Goal: Task Accomplishment & Management: Complete application form

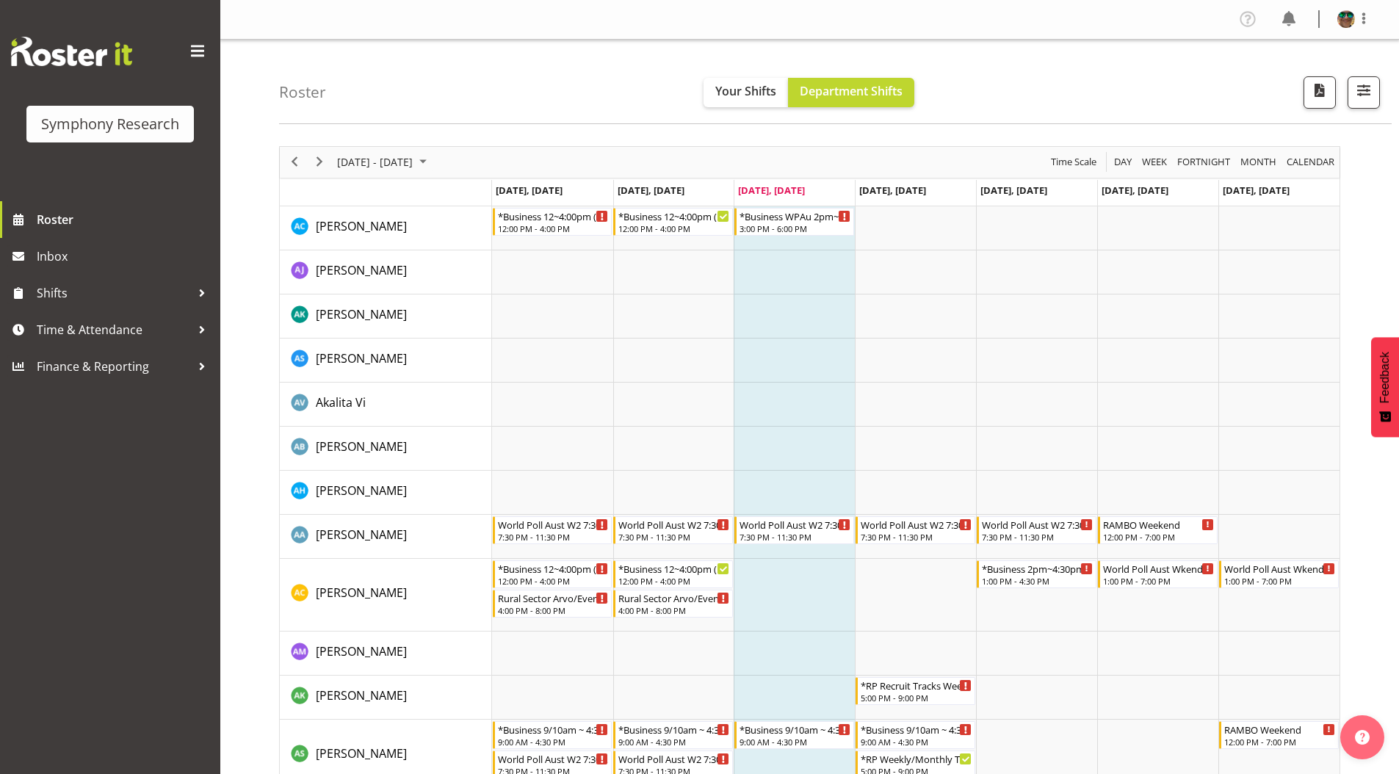
click at [378, 62] on div "Roster Your Shifts Department Shifts 1 Locations Clear MM Symphony Select All D…" at bounding box center [835, 82] width 1112 height 84
click at [87, 322] on span "Time & Attendance" at bounding box center [114, 330] width 154 height 22
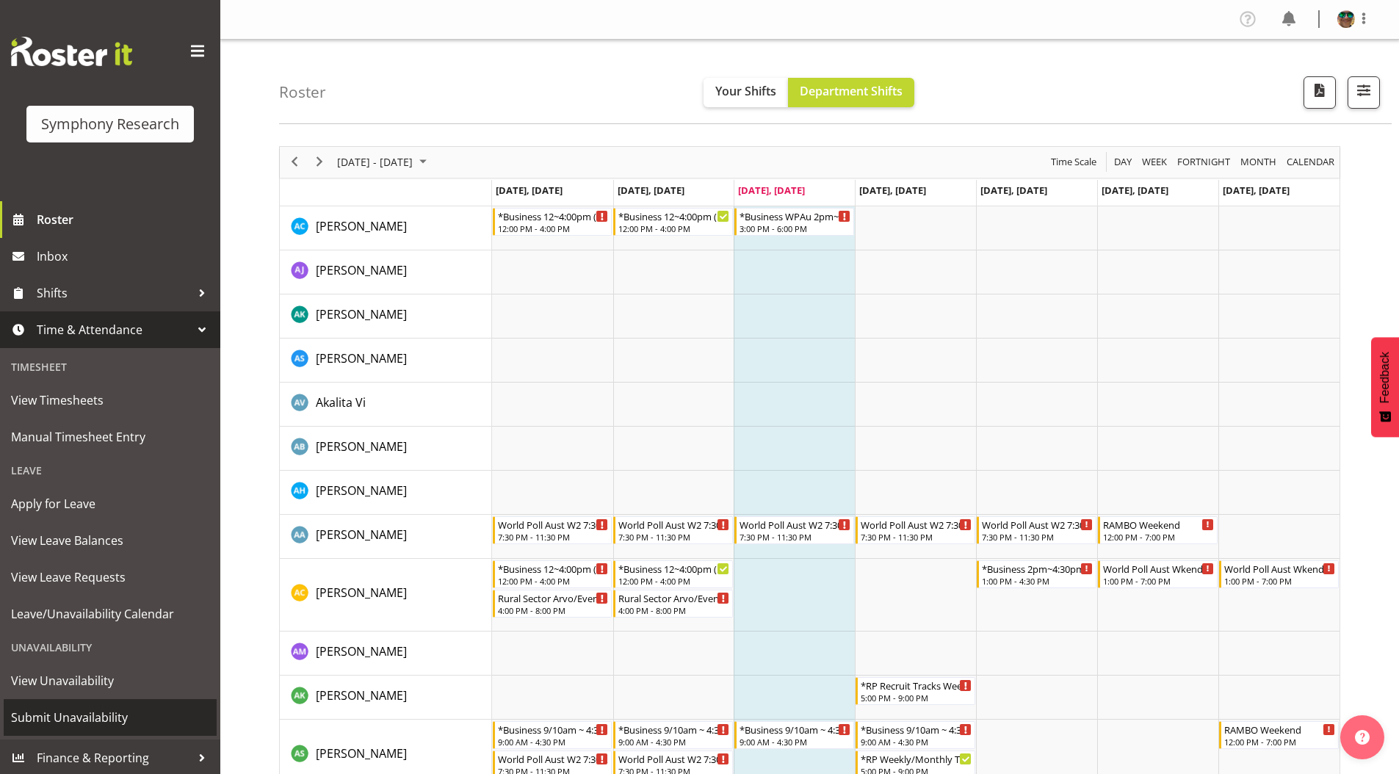
click at [51, 717] on span "Submit Unavailability" at bounding box center [110, 717] width 198 height 22
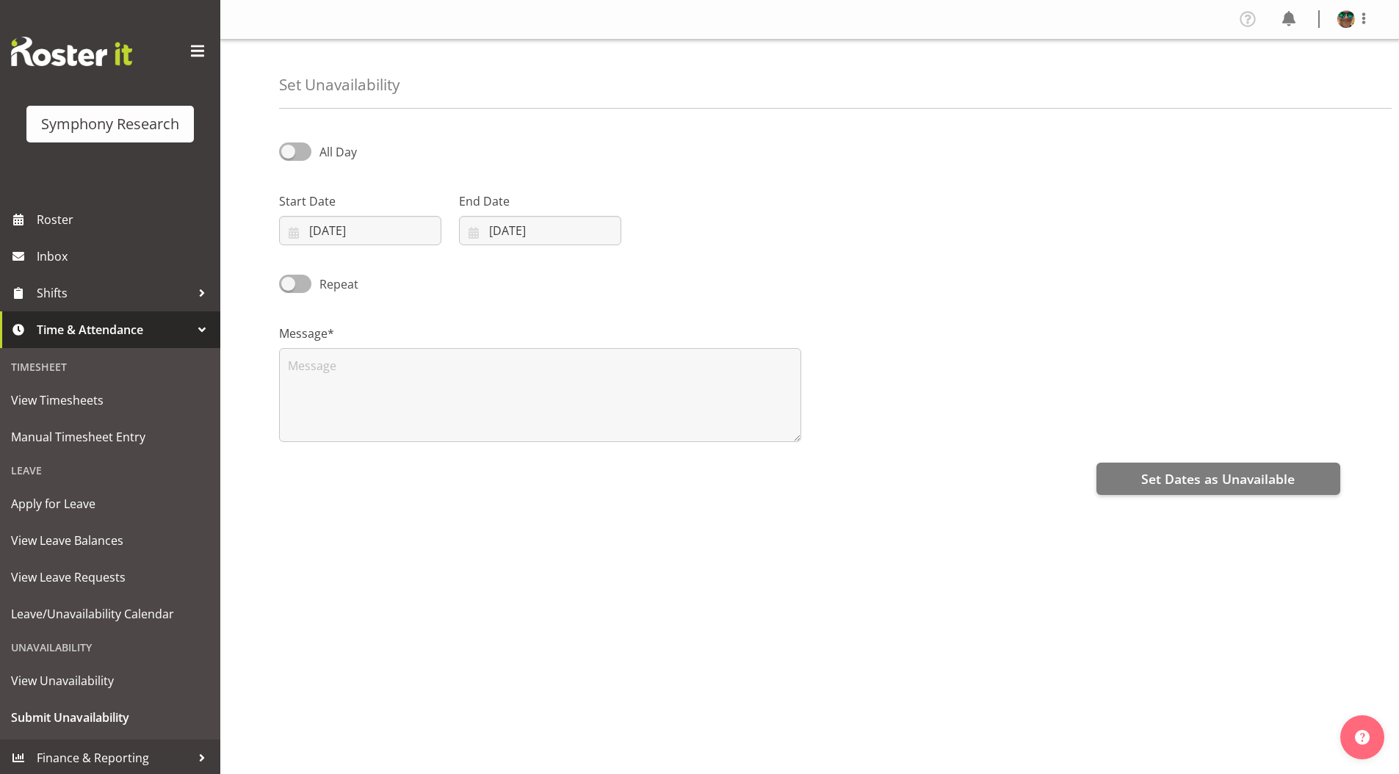
select select "9"
select select "2025"
click at [322, 229] on input "01/10/2025" at bounding box center [360, 230] width 162 height 29
click at [396, 384] on span "8" at bounding box center [397, 379] width 6 height 14
type input "08/10/2025"
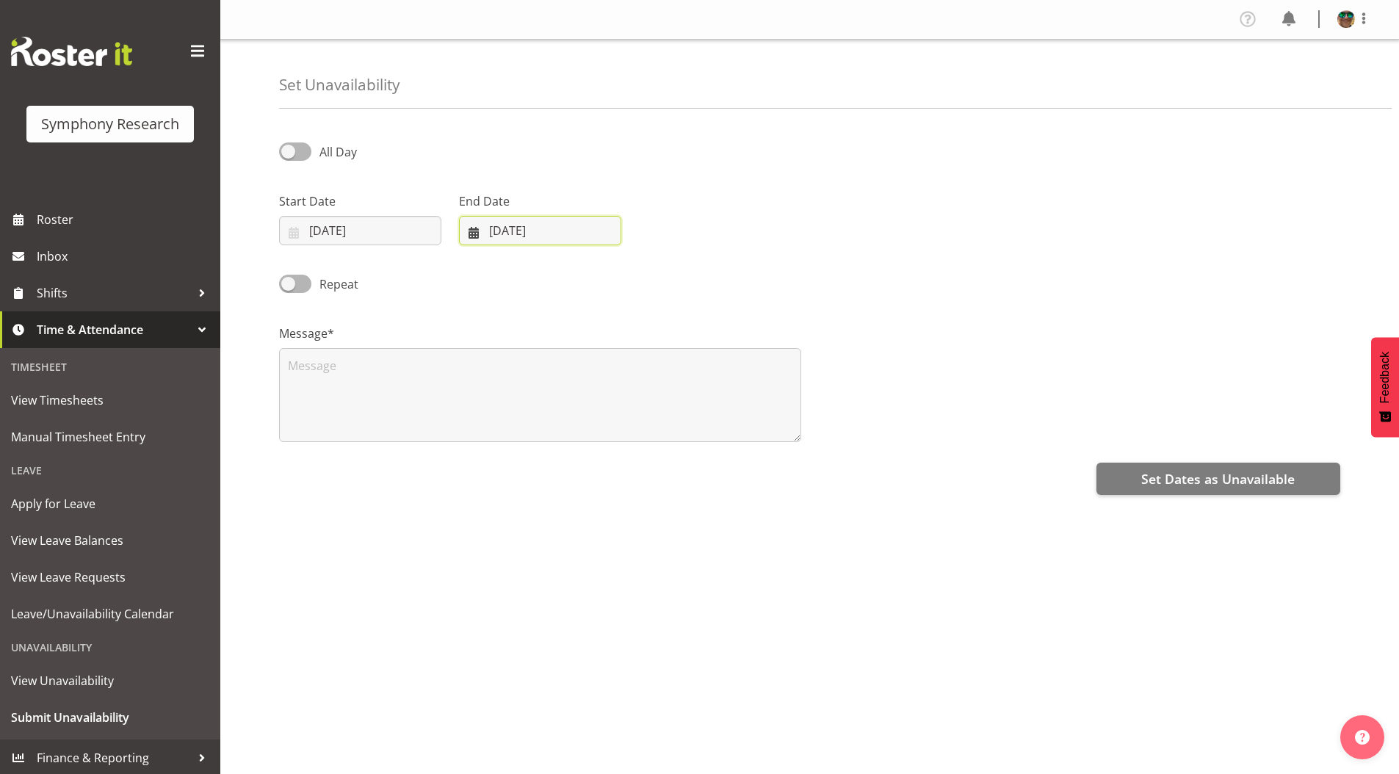
click at [538, 232] on input "01/10/2025" at bounding box center [540, 230] width 162 height 29
click at [575, 382] on span "8" at bounding box center [576, 379] width 6 height 14
type input "08/10/2025"
click at [322, 385] on textarea at bounding box center [540, 395] width 522 height 94
type textarea "AL"
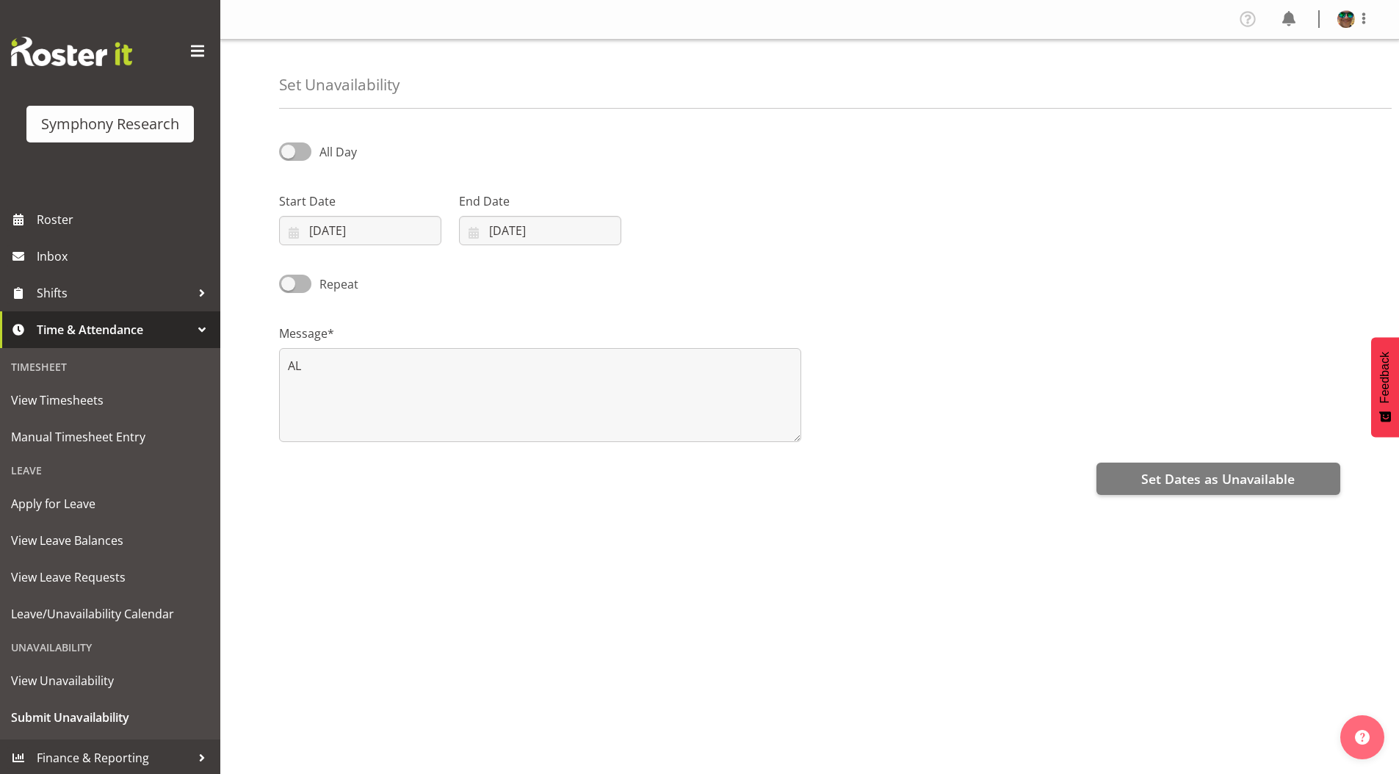
click at [894, 160] on div "All Day" at bounding box center [809, 147] width 1079 height 50
click at [516, 231] on input "08/10/2025" at bounding box center [540, 230] width 162 height 29
drag, startPoint x: 1054, startPoint y: 333, endPoint x: 1060, endPoint y: 341, distance: 10.0
click at [1054, 334] on div "Message* AL" at bounding box center [809, 377] width 1079 height 147
click at [1184, 481] on span "Set Dates as Unavailable" at bounding box center [1217, 478] width 153 height 19
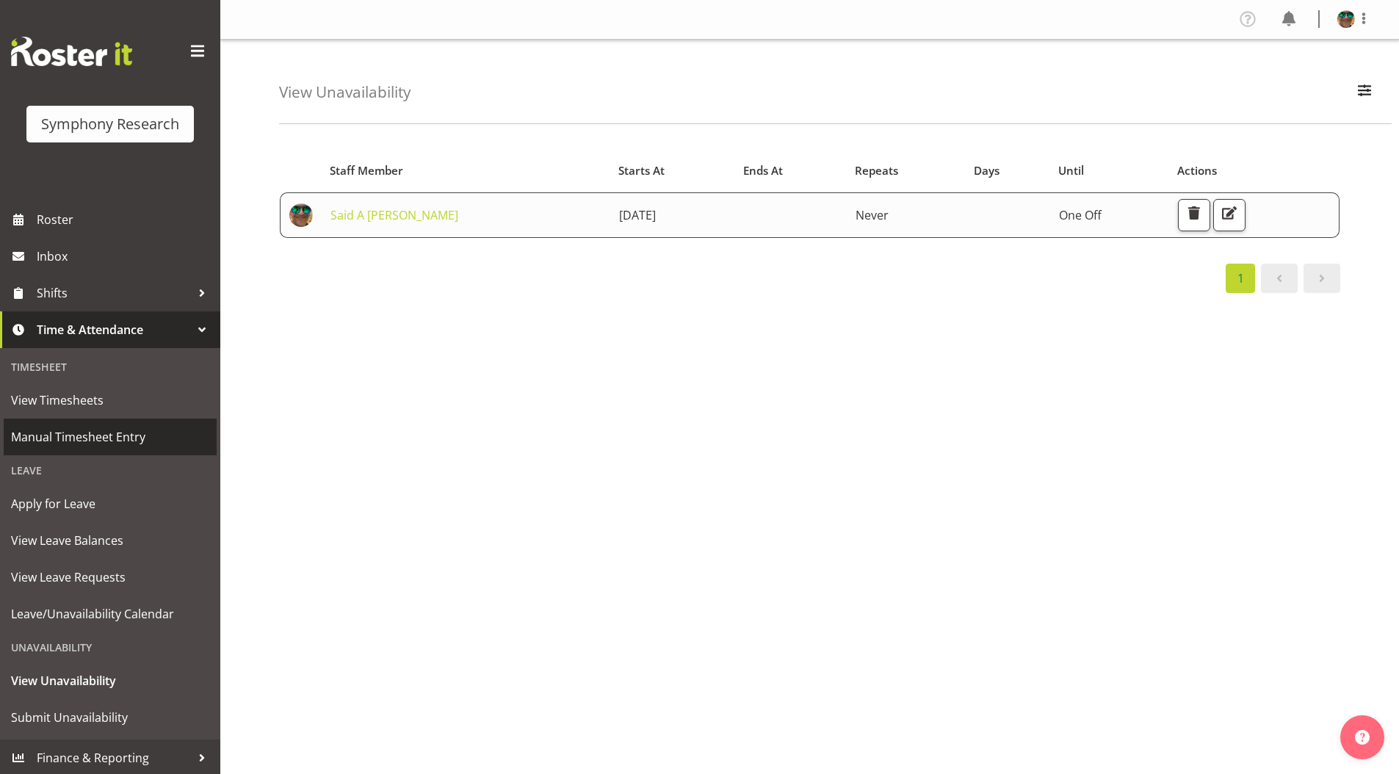
click at [81, 438] on span "Manual Timesheet Entry" at bounding box center [110, 437] width 198 height 22
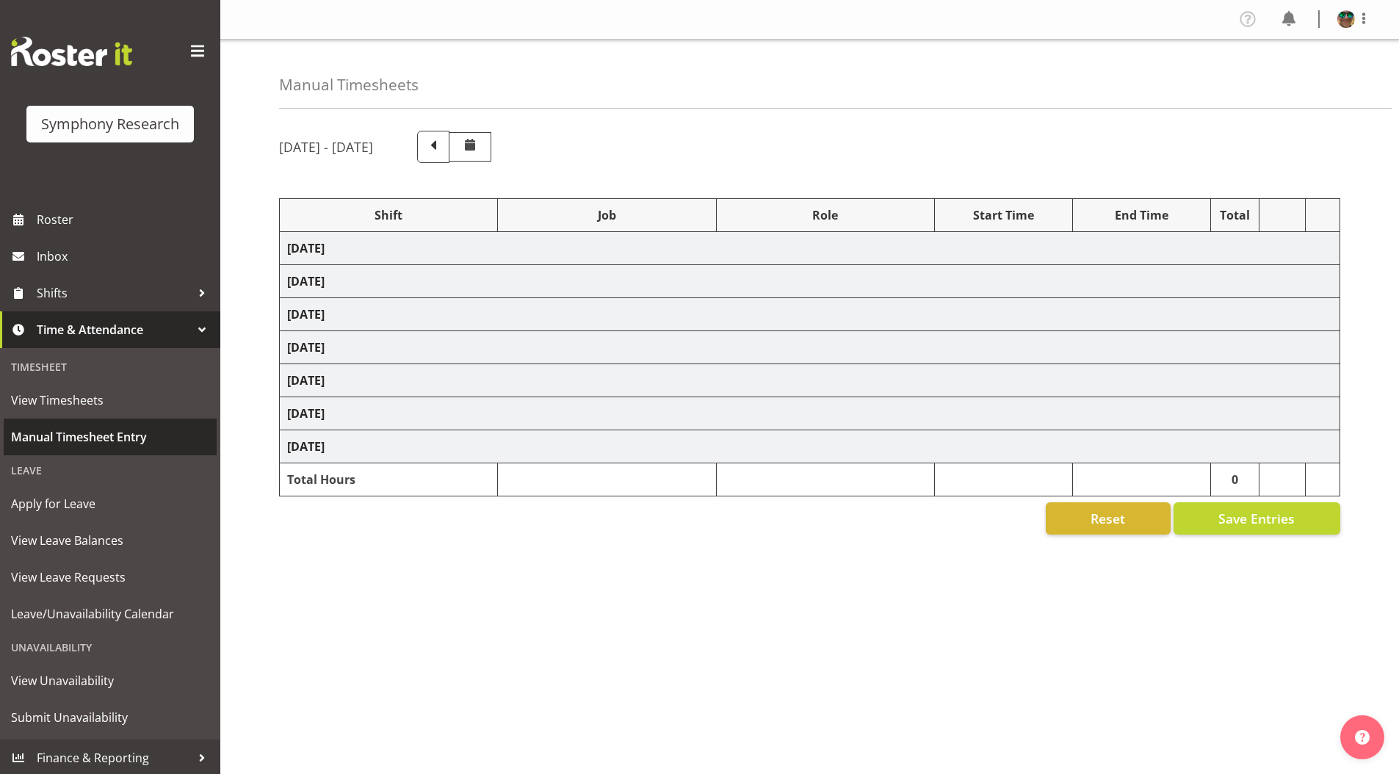
select select "4583"
select select "743"
select select "4583"
select select "10499"
select select "4583"
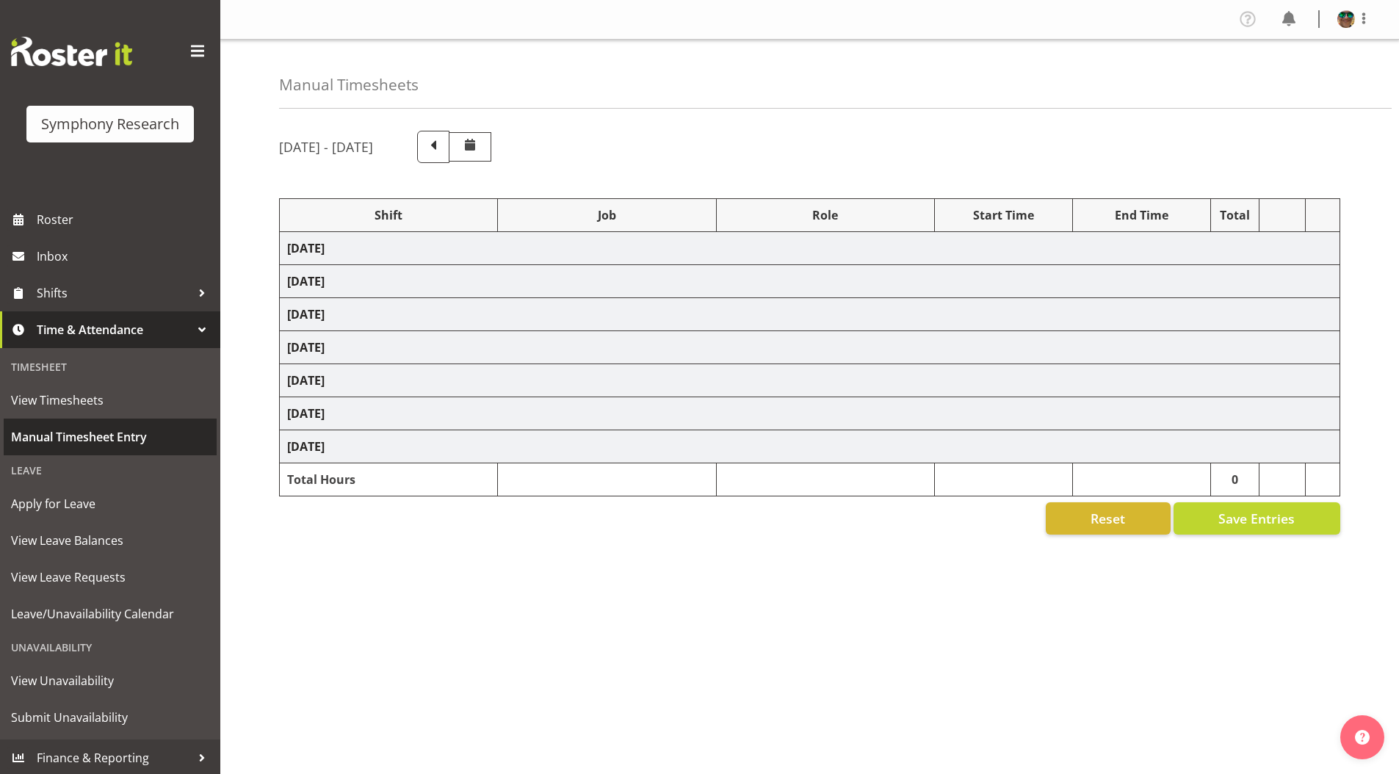
select select "10499"
select select "4583"
select select "10527"
select select "4583"
select select "10499"
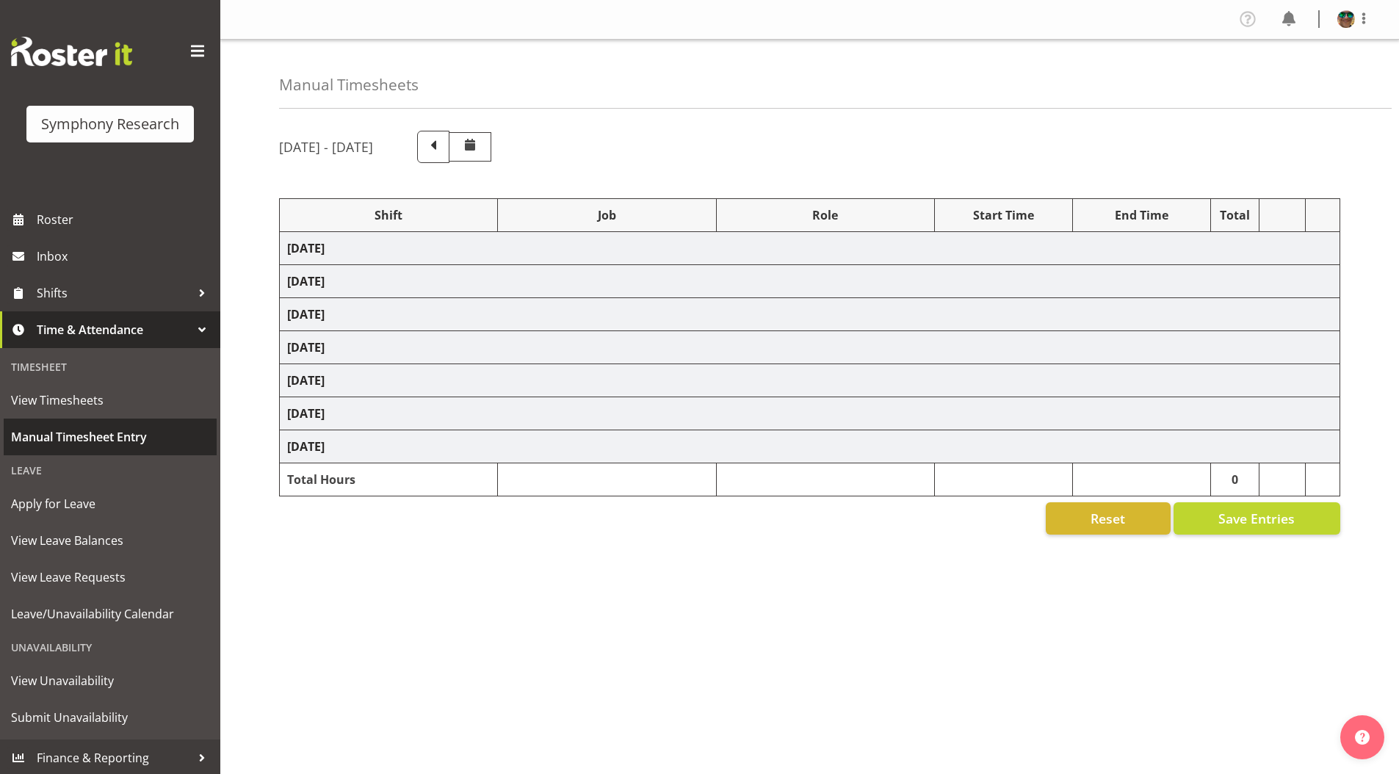
select select "4583"
select select "10499"
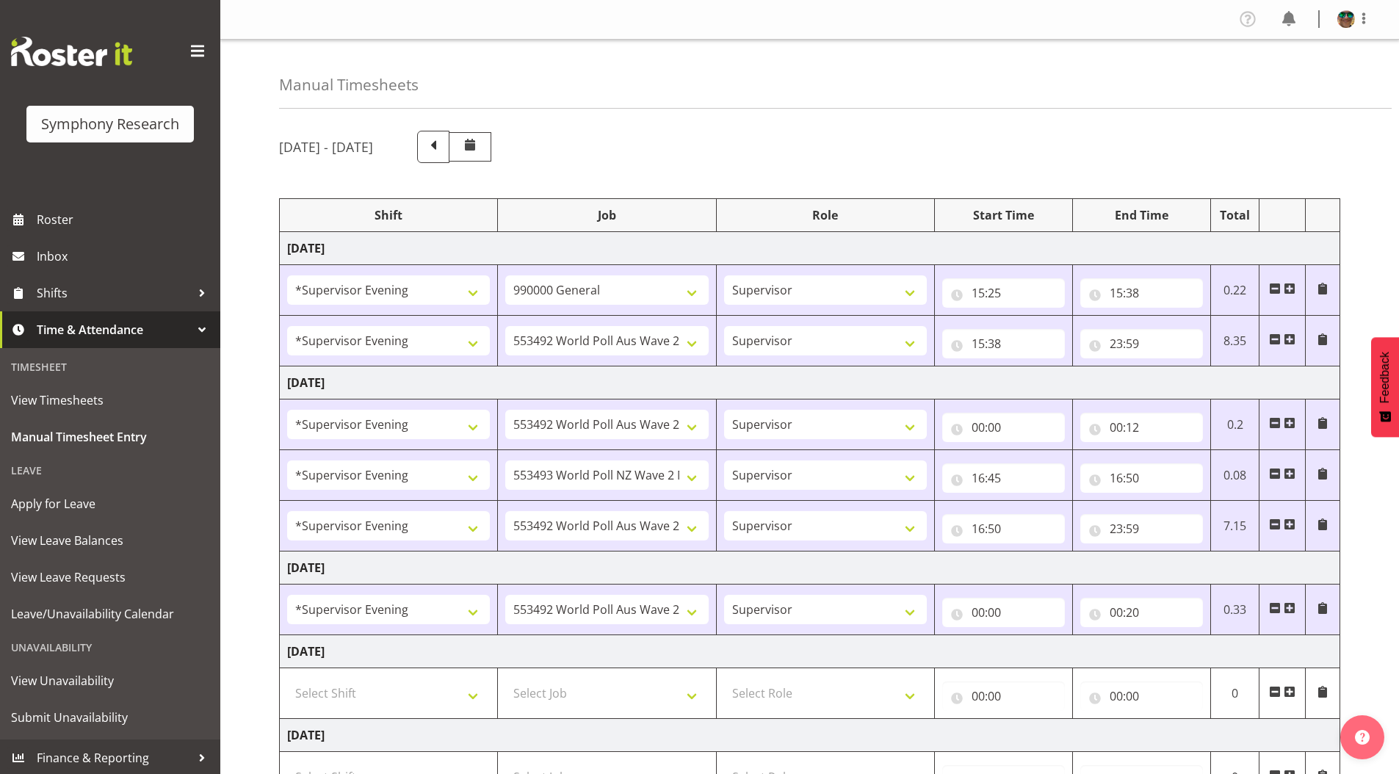
scroll to position [220, 0]
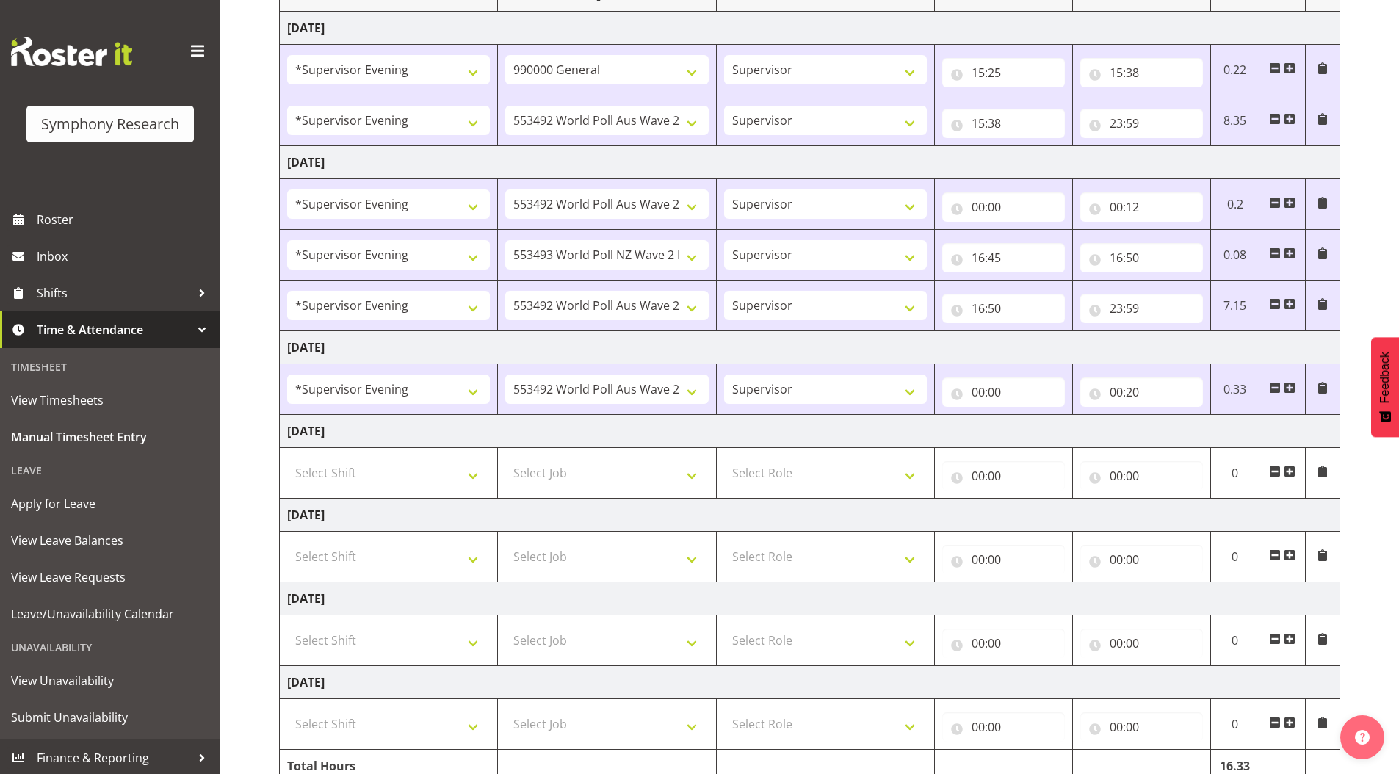
click at [1286, 388] on span at bounding box center [1289, 388] width 12 height 12
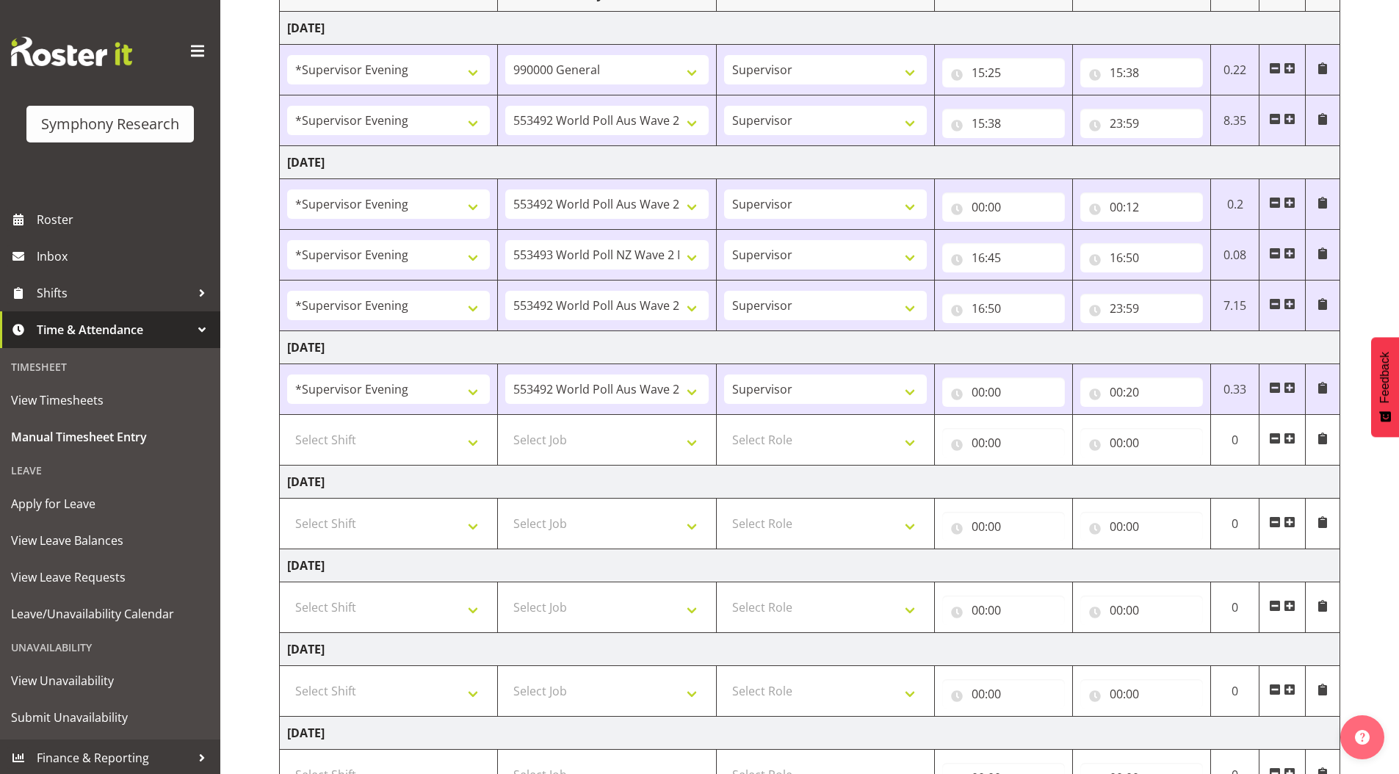
click at [1287, 433] on span at bounding box center [1289, 438] width 12 height 12
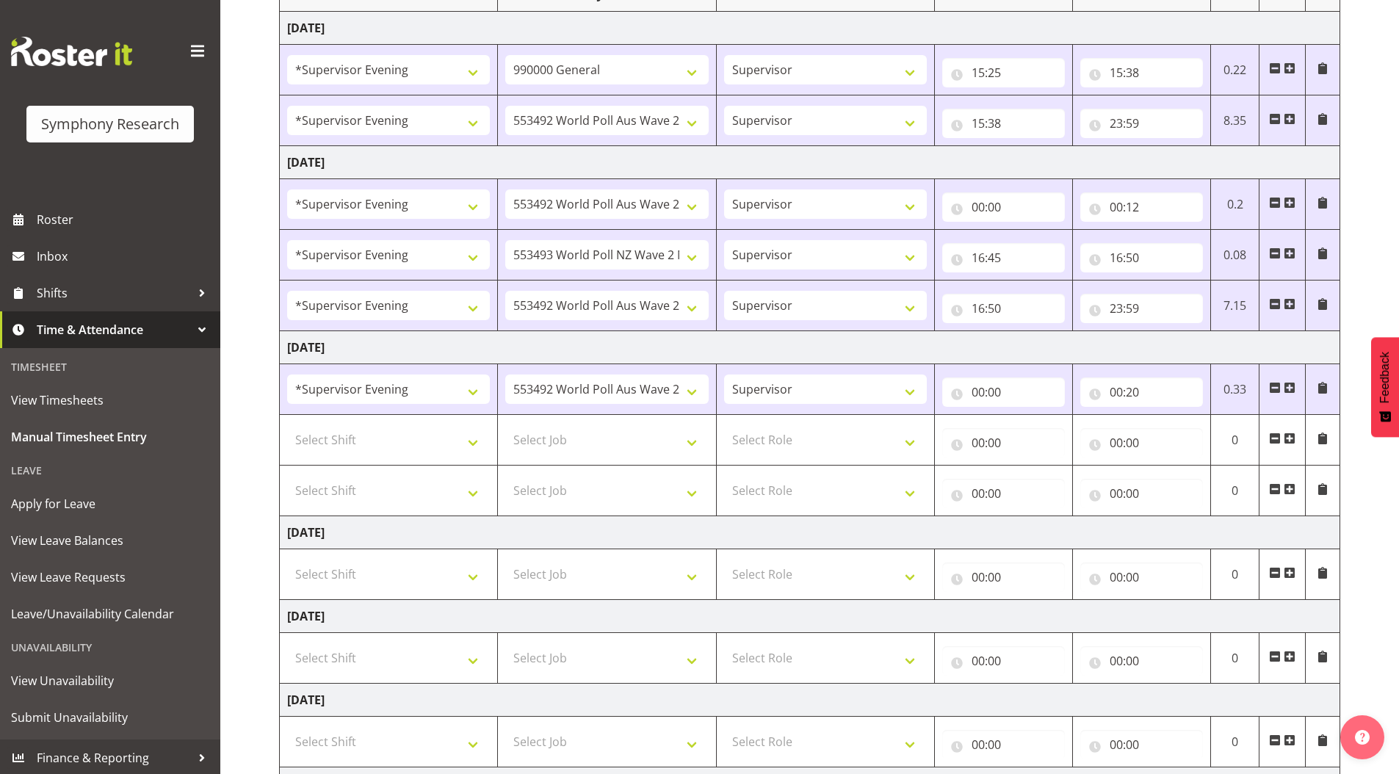
click at [1286, 490] on span at bounding box center [1289, 489] width 12 height 12
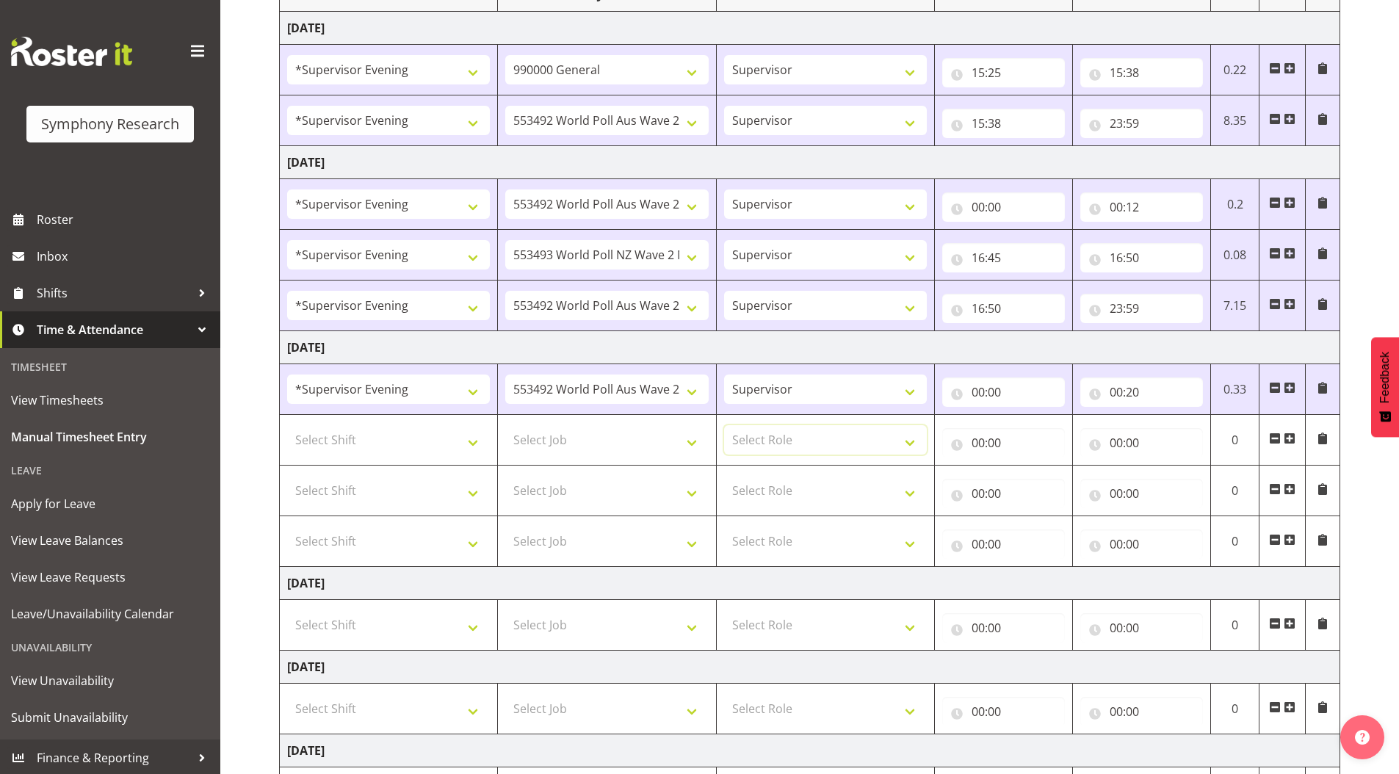
drag, startPoint x: 748, startPoint y: 436, endPoint x: 757, endPoint y: 461, distance: 26.5
click at [748, 436] on select "Select Role Supervisor Briefing Interviewing" at bounding box center [825, 439] width 203 height 29
select select "45"
click at [724, 425] on select "Select Role Supervisor Briefing Interviewing" at bounding box center [825, 439] width 203 height 29
click at [747, 486] on select "Select Role Supervisor Briefing Interviewing" at bounding box center [825, 490] width 203 height 29
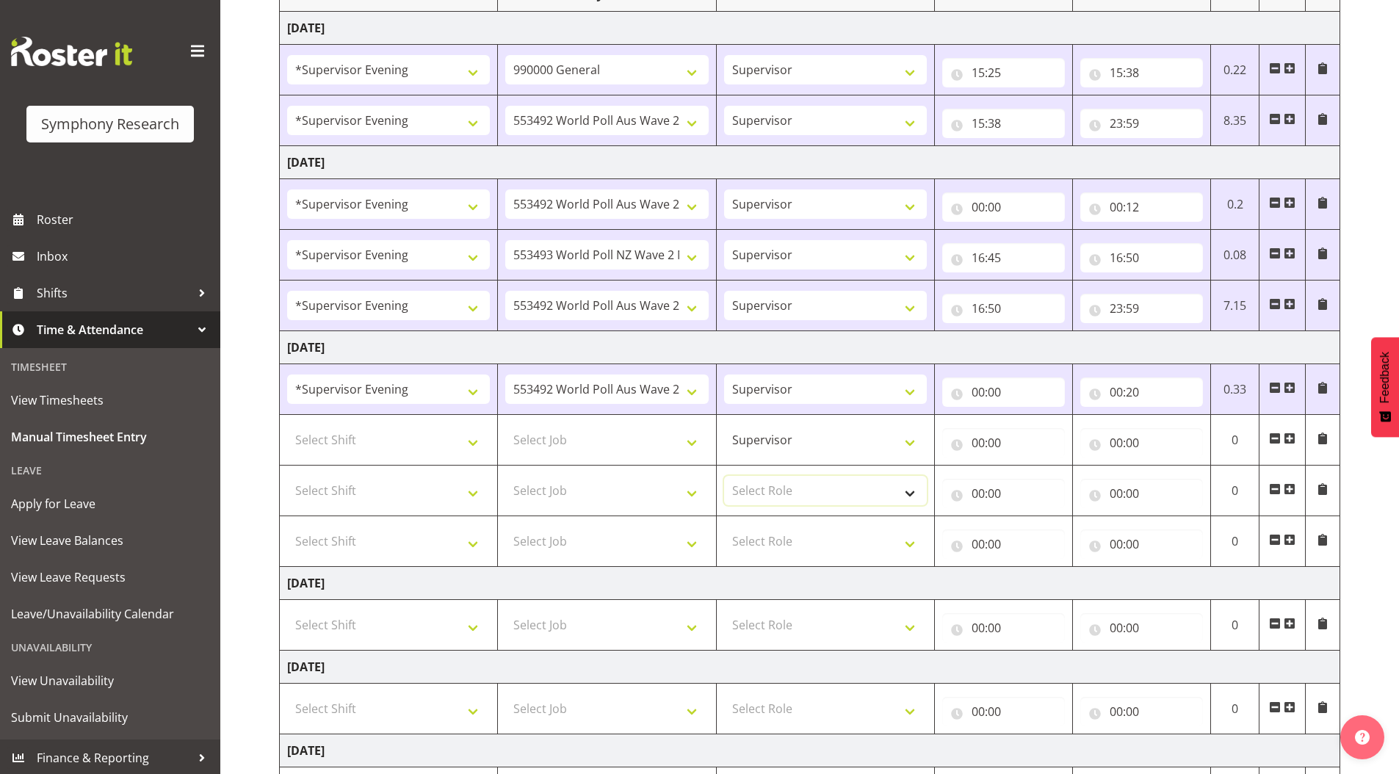
select select "45"
click at [724, 476] on select "Select Role Supervisor Briefing Interviewing" at bounding box center [825, 490] width 203 height 29
click at [749, 541] on select "Select Role Supervisor Briefing Interviewing" at bounding box center [825, 540] width 203 height 29
click at [724, 526] on select "Select Role Supervisor Briefing Interviewing" at bounding box center [825, 540] width 203 height 29
click at [753, 540] on select "Supervisor Briefing Interviewing" at bounding box center [825, 540] width 203 height 29
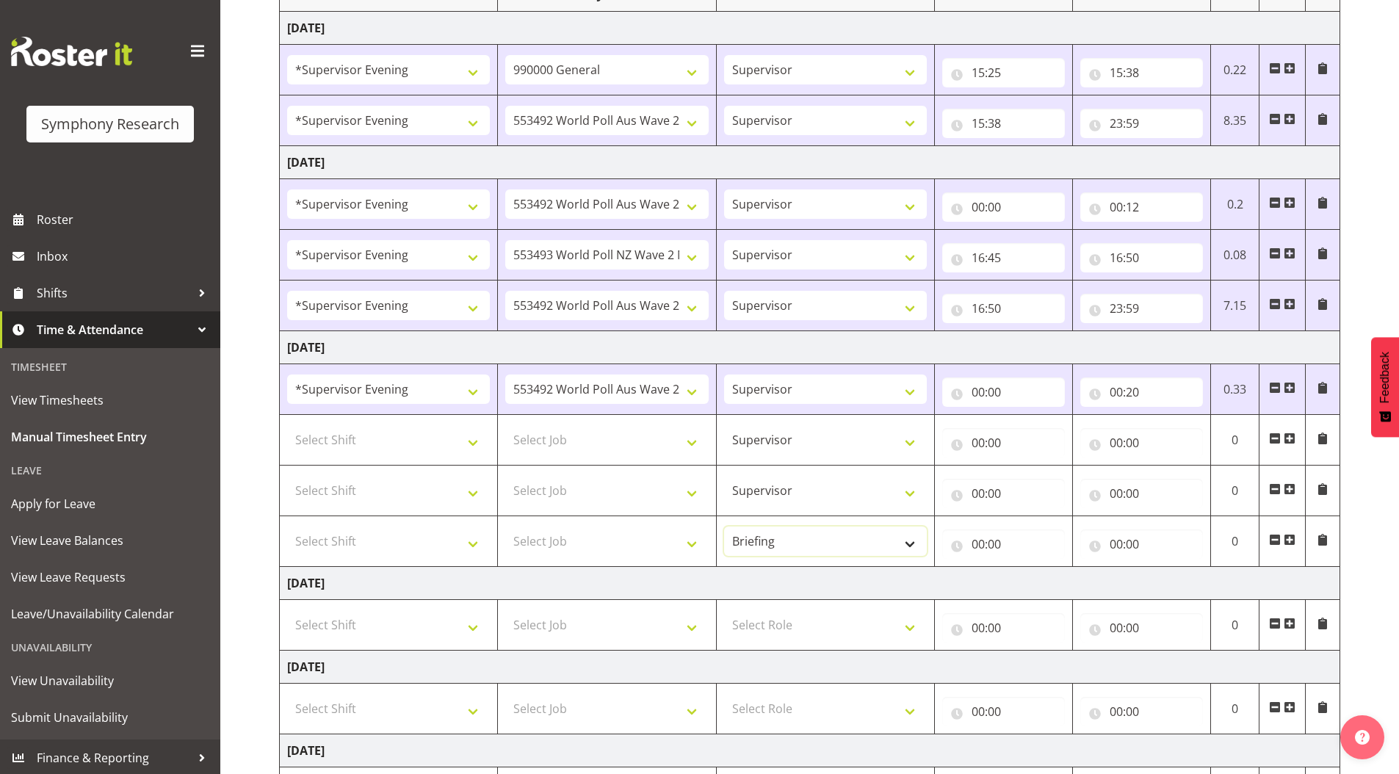
select select "45"
click at [724, 526] on select "Supervisor Briefing Interviewing" at bounding box center [825, 540] width 203 height 29
click at [1282, 540] on td at bounding box center [1282, 541] width 46 height 51
click at [1292, 540] on span at bounding box center [1289, 540] width 12 height 12
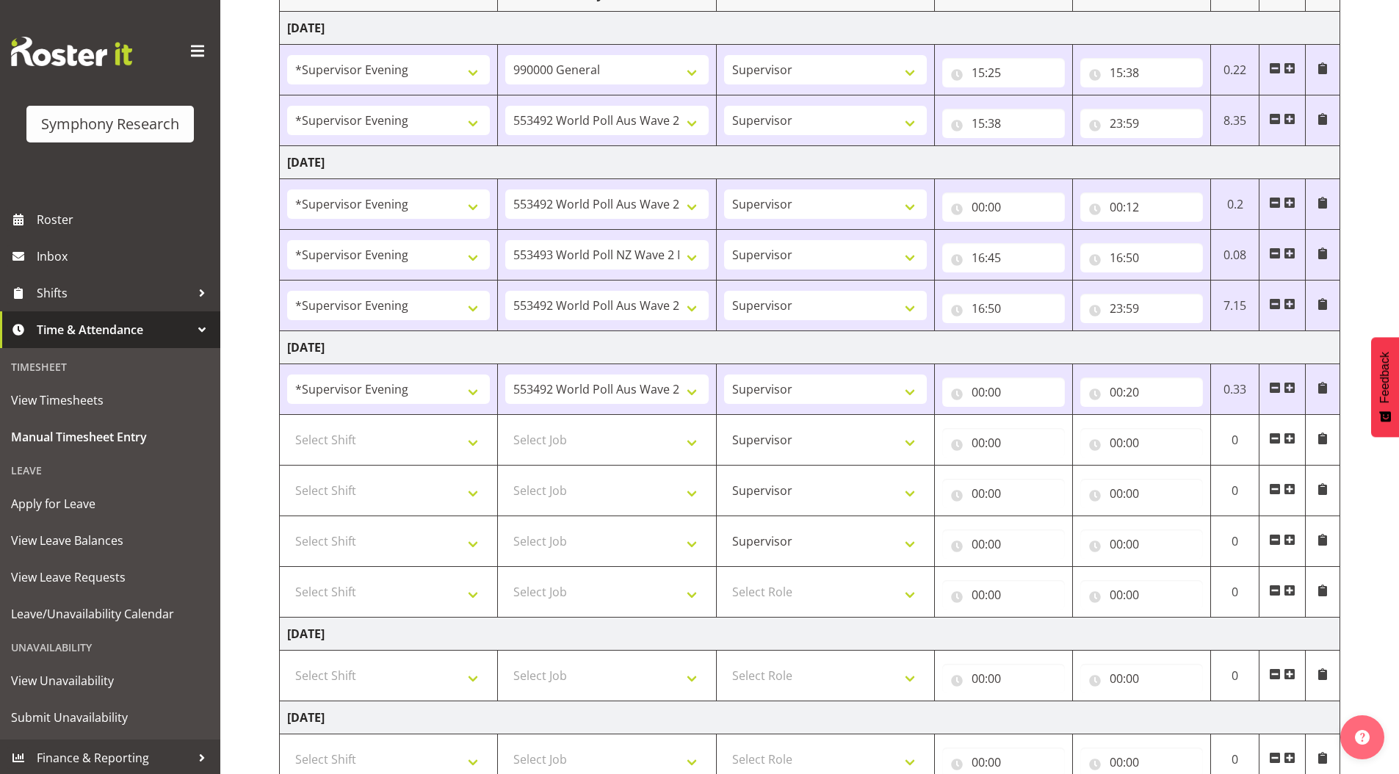
click at [1290, 593] on span at bounding box center [1289, 590] width 12 height 12
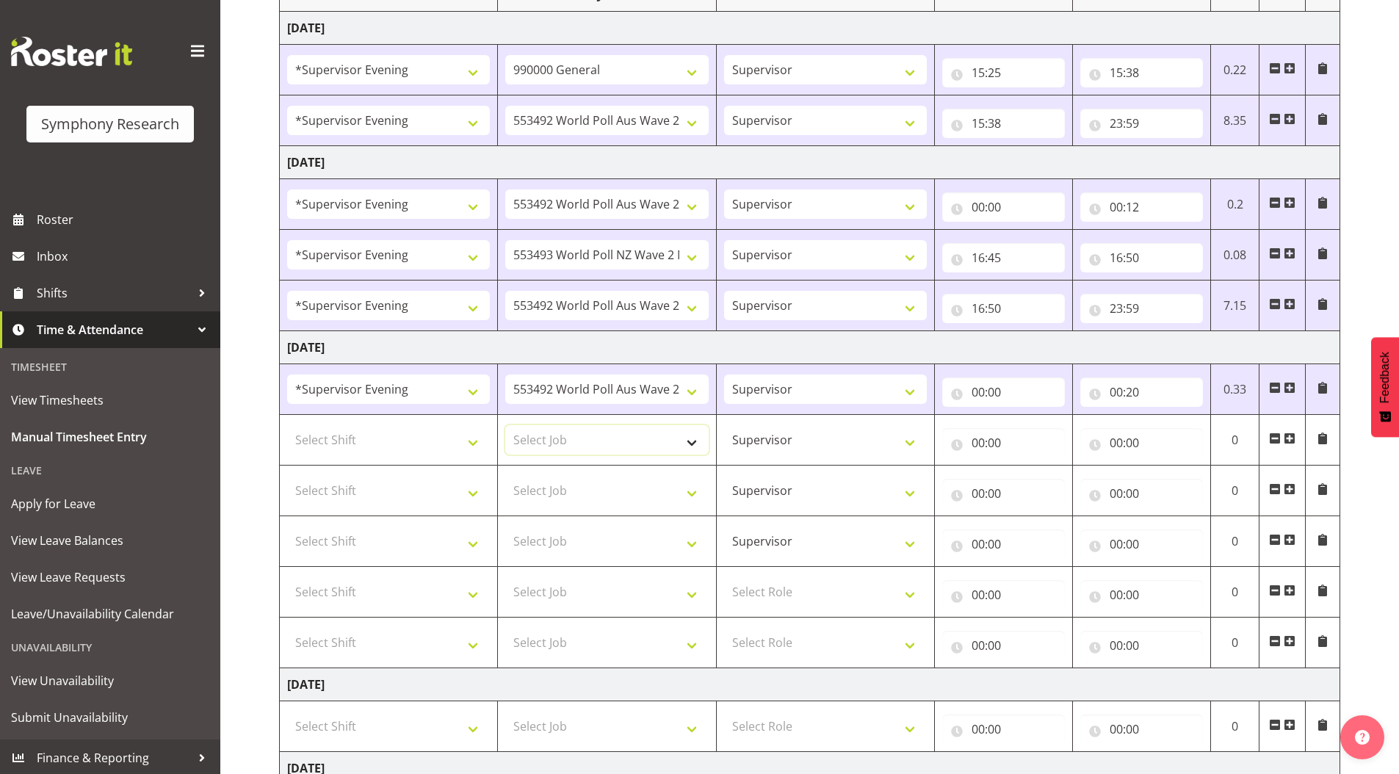
click at [548, 441] on select "Select Job 550060 IF Admin 553492 World Poll Aus Wave 2 Main 2025 553493 World …" at bounding box center [606, 439] width 203 height 29
select select "10731"
click at [505, 425] on select "Select Job 550060 IF Admin 553492 World Poll Aus Wave 2 Main 2025 553493 World …" at bounding box center [606, 439] width 203 height 29
click at [543, 493] on select "Select Job 550060 IF Admin 553492 World Poll Aus Wave 2 Main 2025 553493 World …" at bounding box center [606, 490] width 203 height 29
click at [505, 476] on select "Select Job 550060 IF Admin 553492 World Poll Aus Wave 2 Main 2025 553493 World …" at bounding box center [606, 490] width 203 height 29
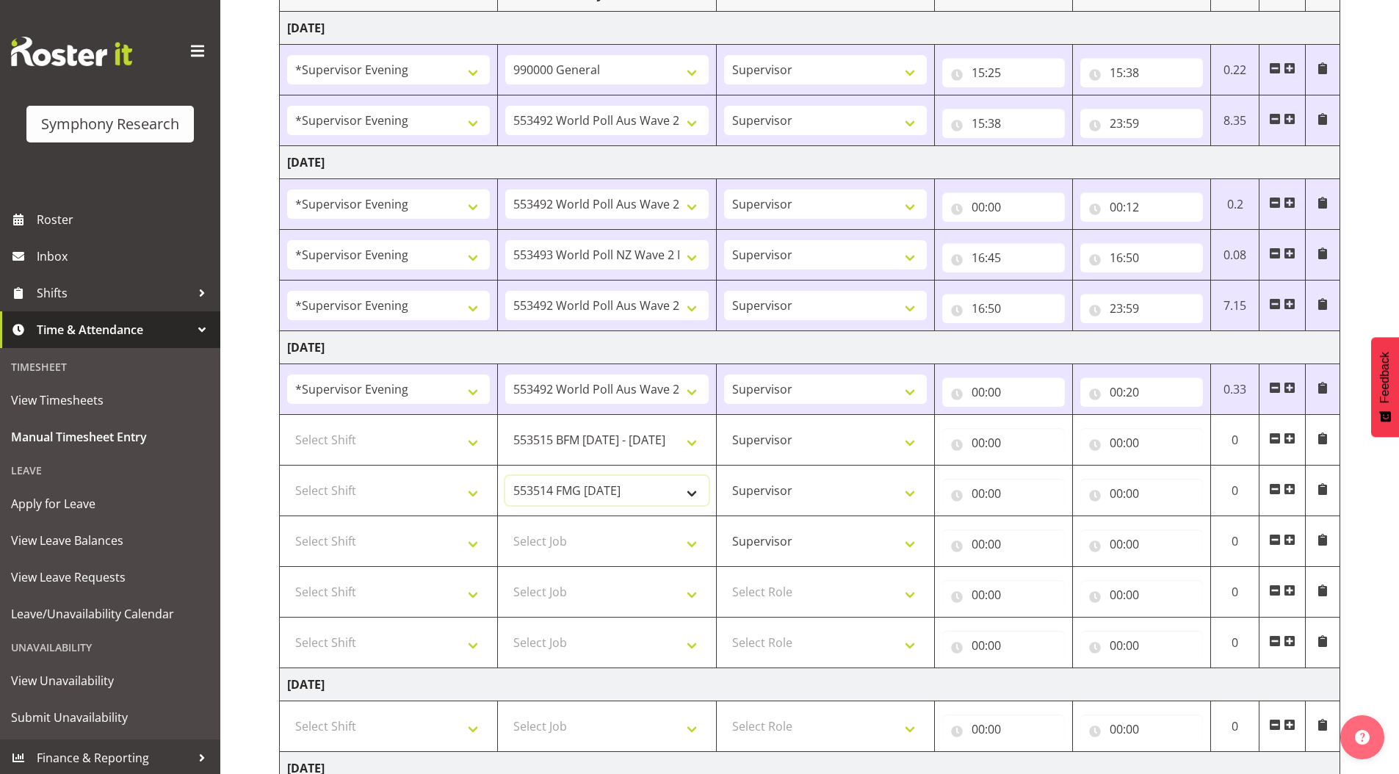
drag, startPoint x: 552, startPoint y: 488, endPoint x: 551, endPoint y: 477, distance: 11.1
click at [552, 488] on select "550060 IF Admin 553492 World Poll Aus Wave 2 Main 2025 553493 World Poll NZ Wav…" at bounding box center [606, 490] width 203 height 29
select select "10731"
click at [505, 476] on select "550060 IF Admin 553492 World Poll Aus Wave 2 Main 2025 553493 World Poll NZ Wav…" at bounding box center [606, 490] width 203 height 29
click at [574, 527] on select "Select Job 550060 IF Admin 553492 World Poll Aus Wave 2 Main 2025 553493 World …" at bounding box center [606, 540] width 203 height 29
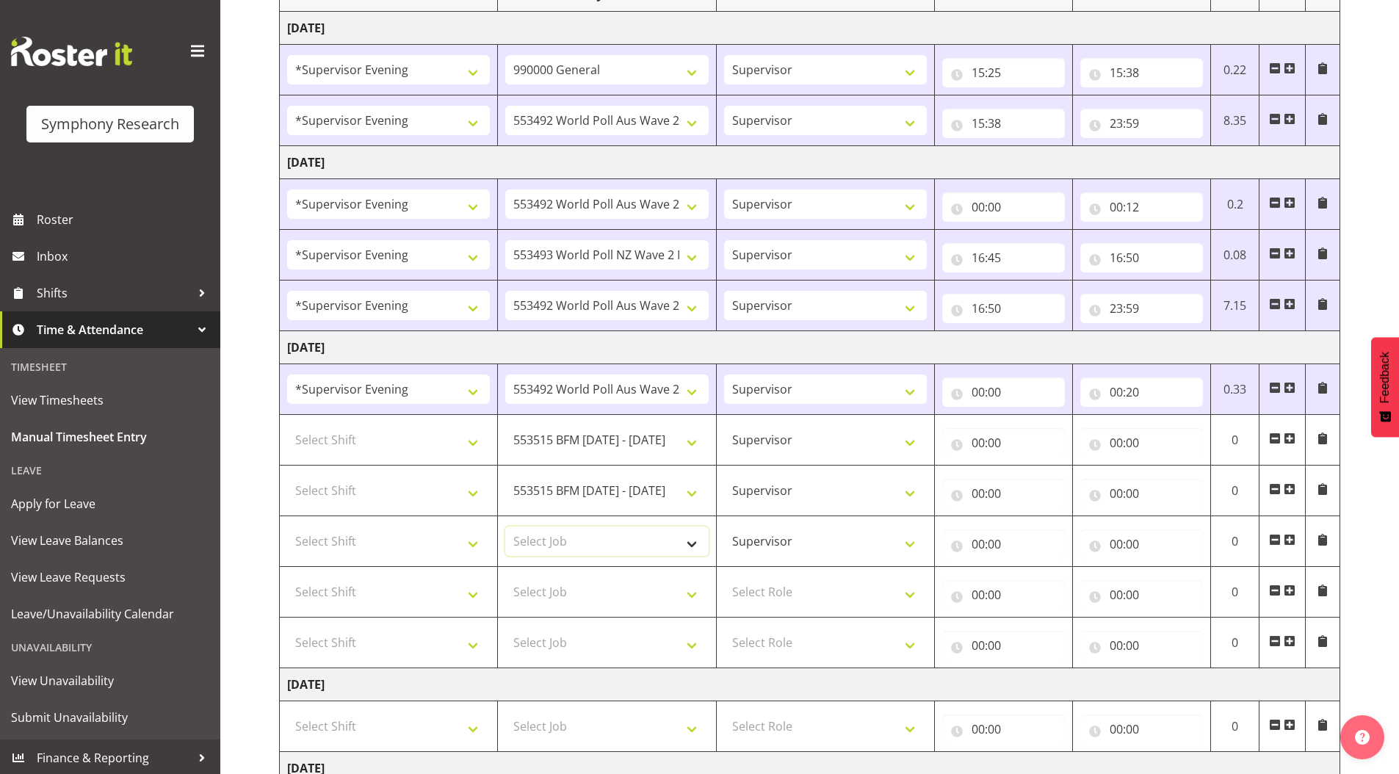
select select "9426"
click at [505, 526] on select "Select Job 550060 IF Admin 553492 World Poll Aus Wave 2 Main 2025 553493 World …" at bounding box center [606, 540] width 203 height 29
drag, startPoint x: 554, startPoint y: 596, endPoint x: 551, endPoint y: 581, distance: 15.6
click at [554, 596] on select "Select Job 550060 IF Admin 553492 World Poll Aus Wave 2 Main 2025 553493 World …" at bounding box center [606, 591] width 203 height 29
click at [505, 577] on select "Select Job 550060 IF Admin 553492 World Poll Aus Wave 2 Main 2025 553493 World …" at bounding box center [606, 591] width 203 height 29
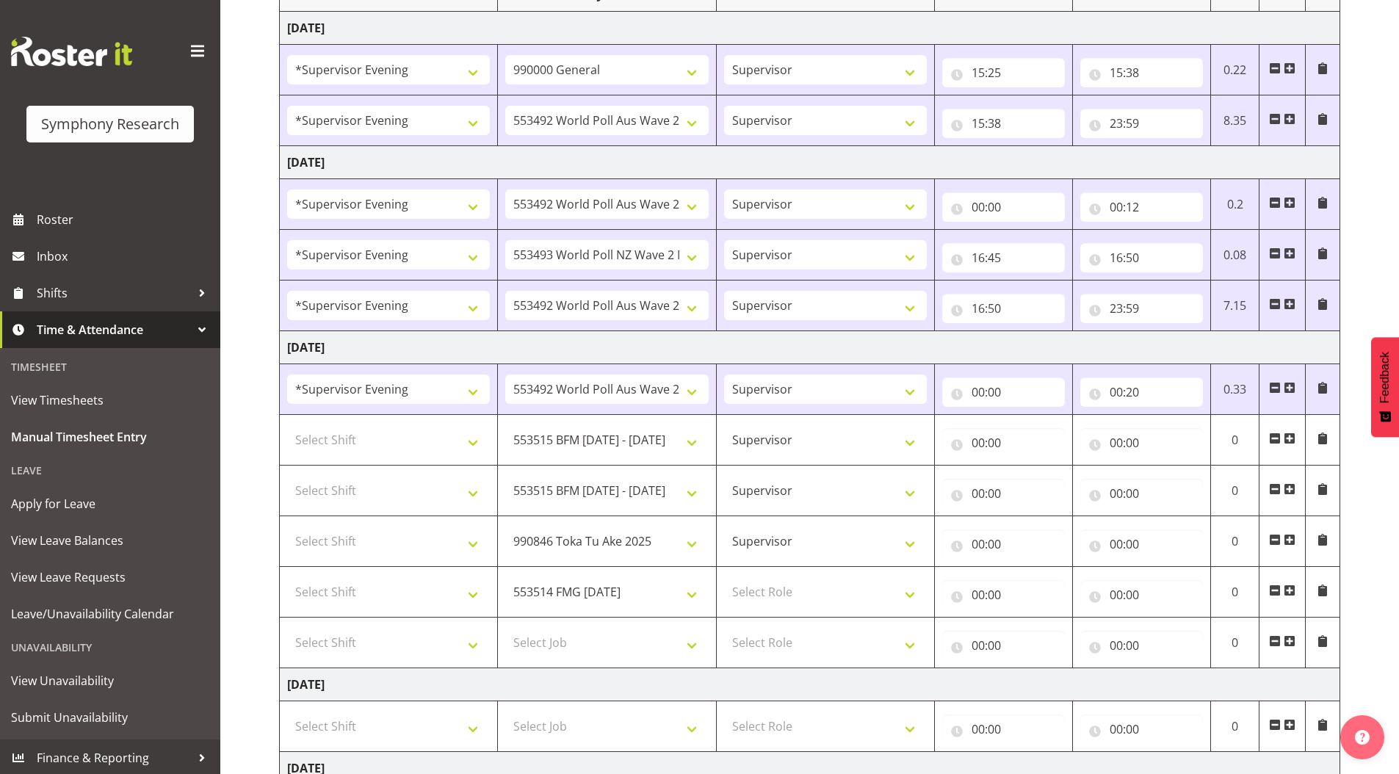
click at [1289, 640] on span at bounding box center [1289, 641] width 12 height 12
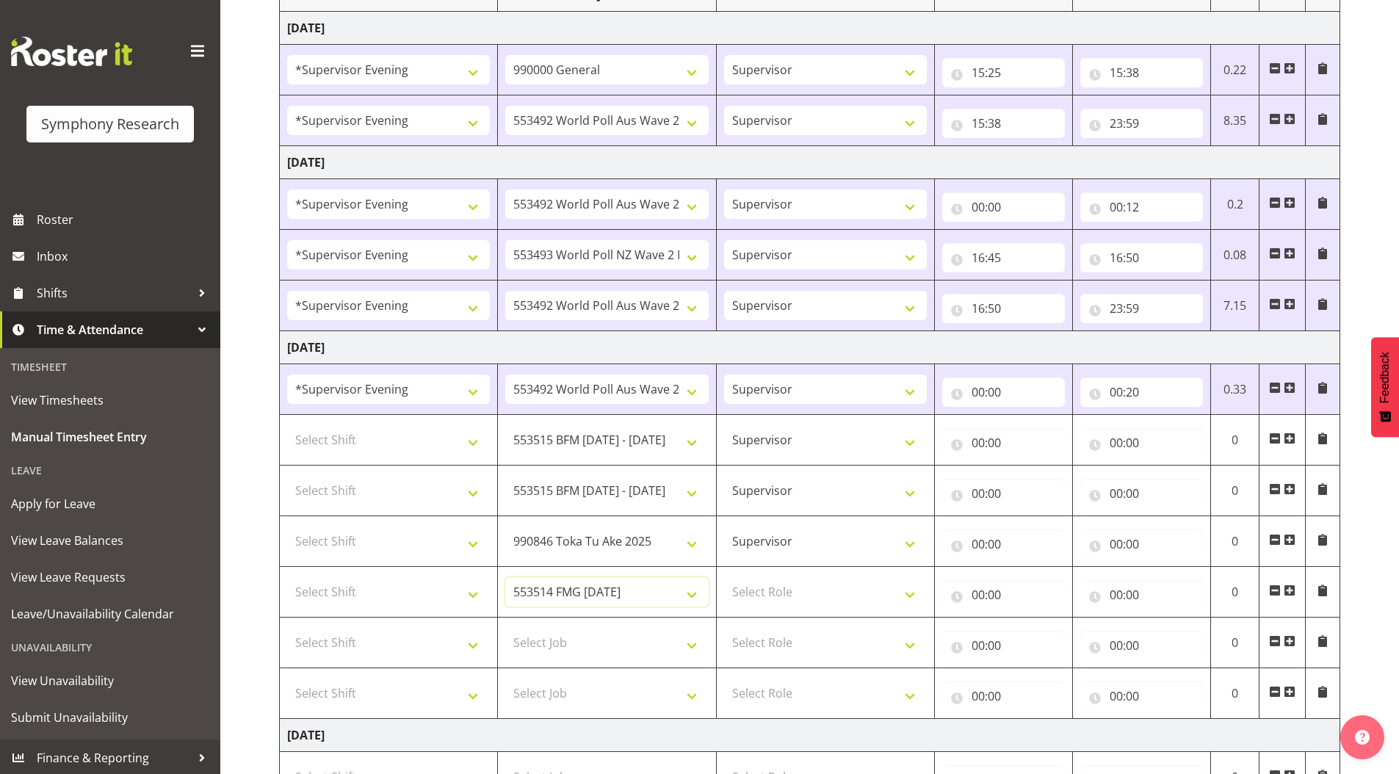
click at [580, 594] on select "550060 IF Admin 553492 World Poll Aus Wave 2 Main 2025 553493 World Poll NZ Wav…" at bounding box center [606, 591] width 203 height 29
select select "10633"
click at [505, 577] on select "550060 IF Admin 553492 World Poll Aus Wave 2 Main 2025 553493 World Poll NZ Wav…" at bounding box center [606, 591] width 203 height 29
click at [532, 647] on select "Select Job 550060 IF Admin 553492 World Poll Aus Wave 2 Main 2025 553493 World …" at bounding box center [606, 642] width 203 height 29
select select "10730"
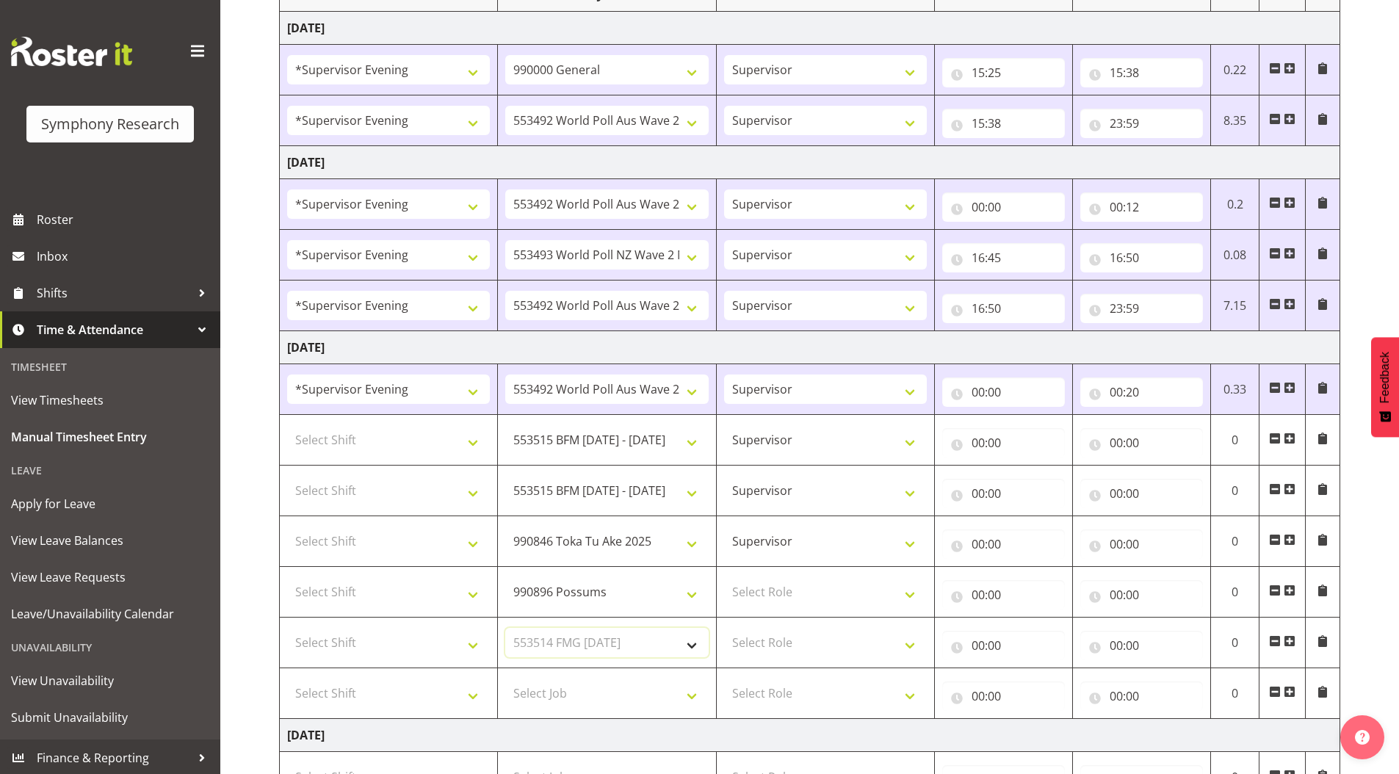
click at [505, 628] on select "Select Job 550060 IF Admin 553492 World Poll Aus Wave 2 Main 2025 553493 World …" at bounding box center [606, 642] width 203 height 29
click at [576, 689] on select "Select Job 550060 IF Admin 553492 World Poll Aus Wave 2 Main 2025 553493 World …" at bounding box center [606, 692] width 203 height 29
select select "10575"
click at [505, 678] on select "Select Job 550060 IF Admin 553492 World Poll Aus Wave 2 Main 2025 553493 World …" at bounding box center [606, 692] width 203 height 29
click at [786, 592] on select "Select Role Supervisor Briefing Interviewing" at bounding box center [825, 591] width 203 height 29
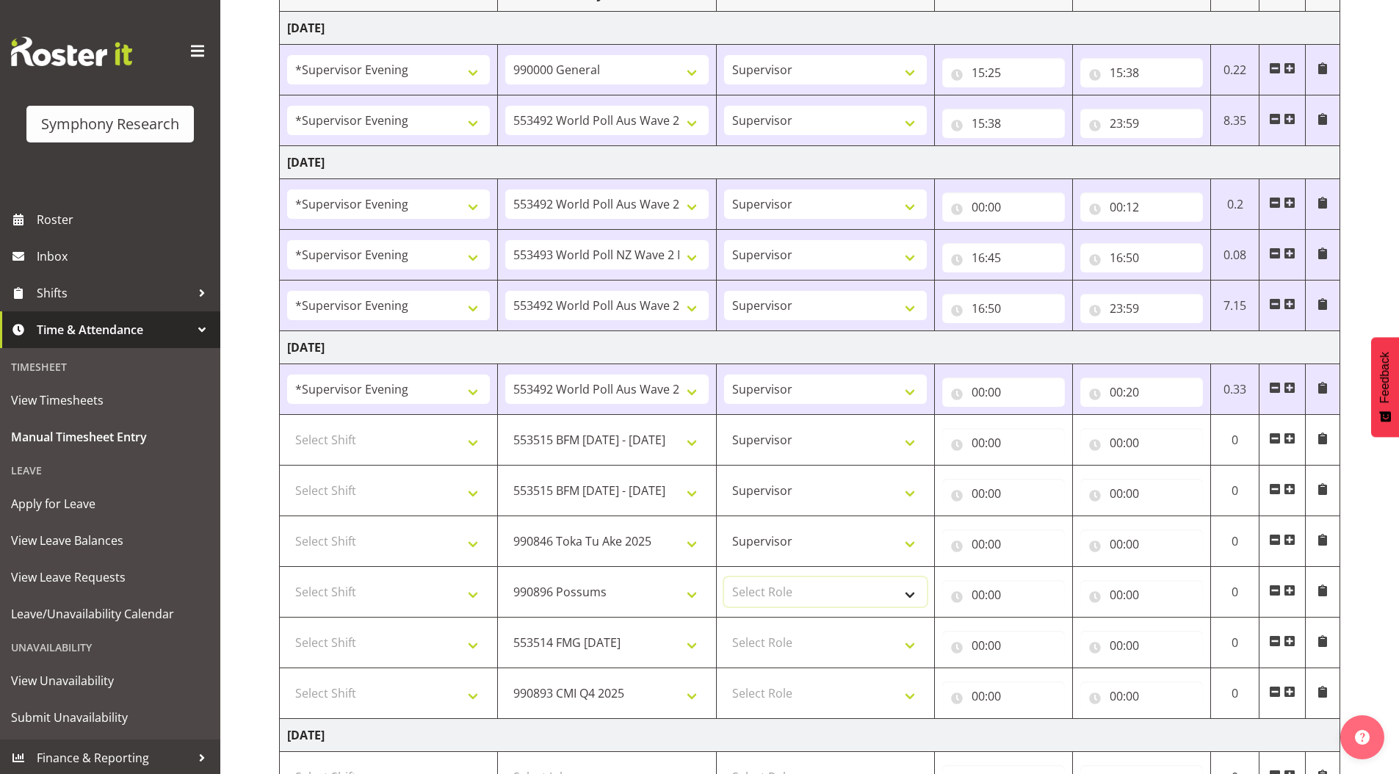
select select "45"
click at [724, 577] on select "Select Role Supervisor Briefing Interviewing" at bounding box center [825, 591] width 203 height 29
click at [781, 648] on select "Select Role Supervisor Briefing Interviewing" at bounding box center [825, 642] width 203 height 29
select select "45"
click at [724, 628] on select "Select Role Supervisor Briefing Interviewing" at bounding box center [825, 642] width 203 height 29
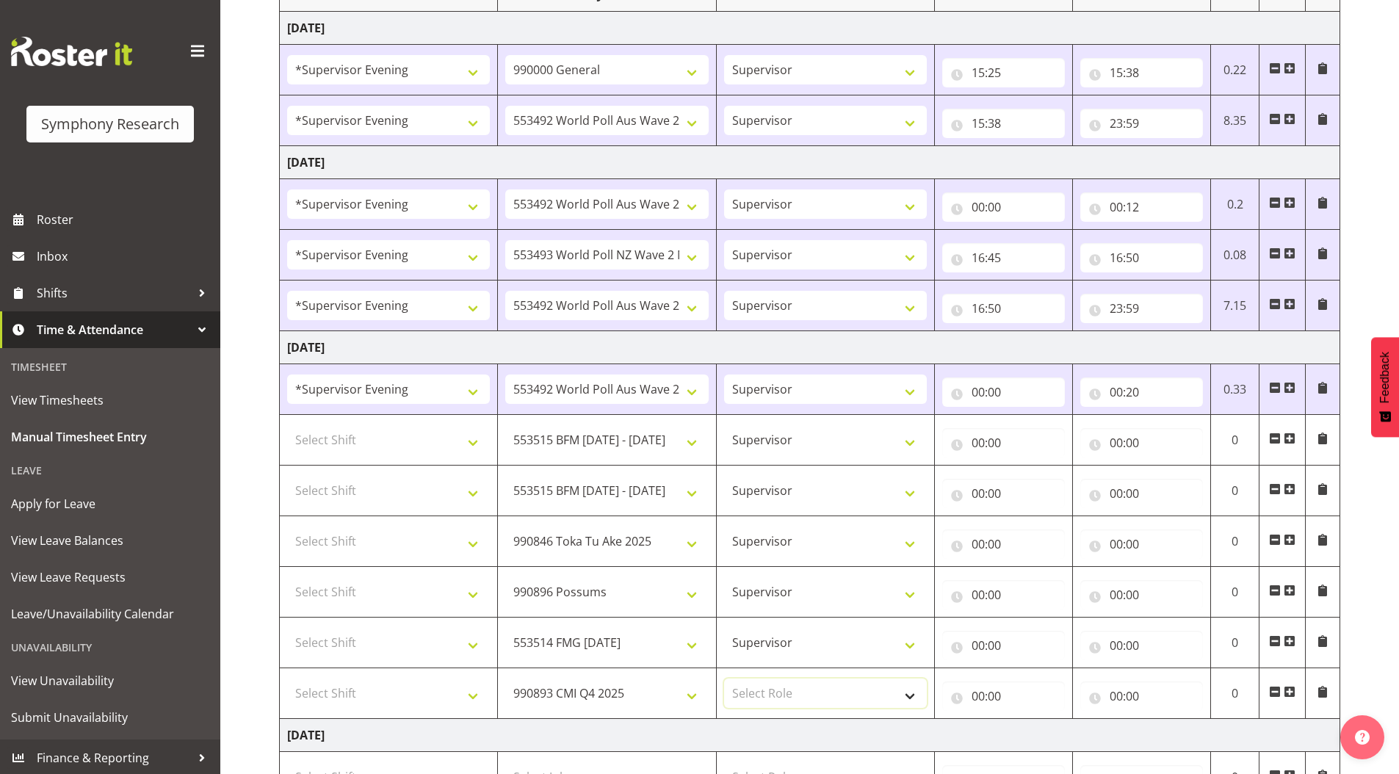
click at [778, 698] on select "Select Role Supervisor Briefing Interviewing" at bounding box center [825, 692] width 203 height 29
select select "45"
click at [724, 678] on select "Select Role Supervisor Briefing Interviewing" at bounding box center [825, 692] width 203 height 29
click at [351, 435] on select "Select Shift !!Weekend Residential (Roster IT Shift Label) *Business 9/10am ~ 4…" at bounding box center [388, 439] width 203 height 29
select select "4583"
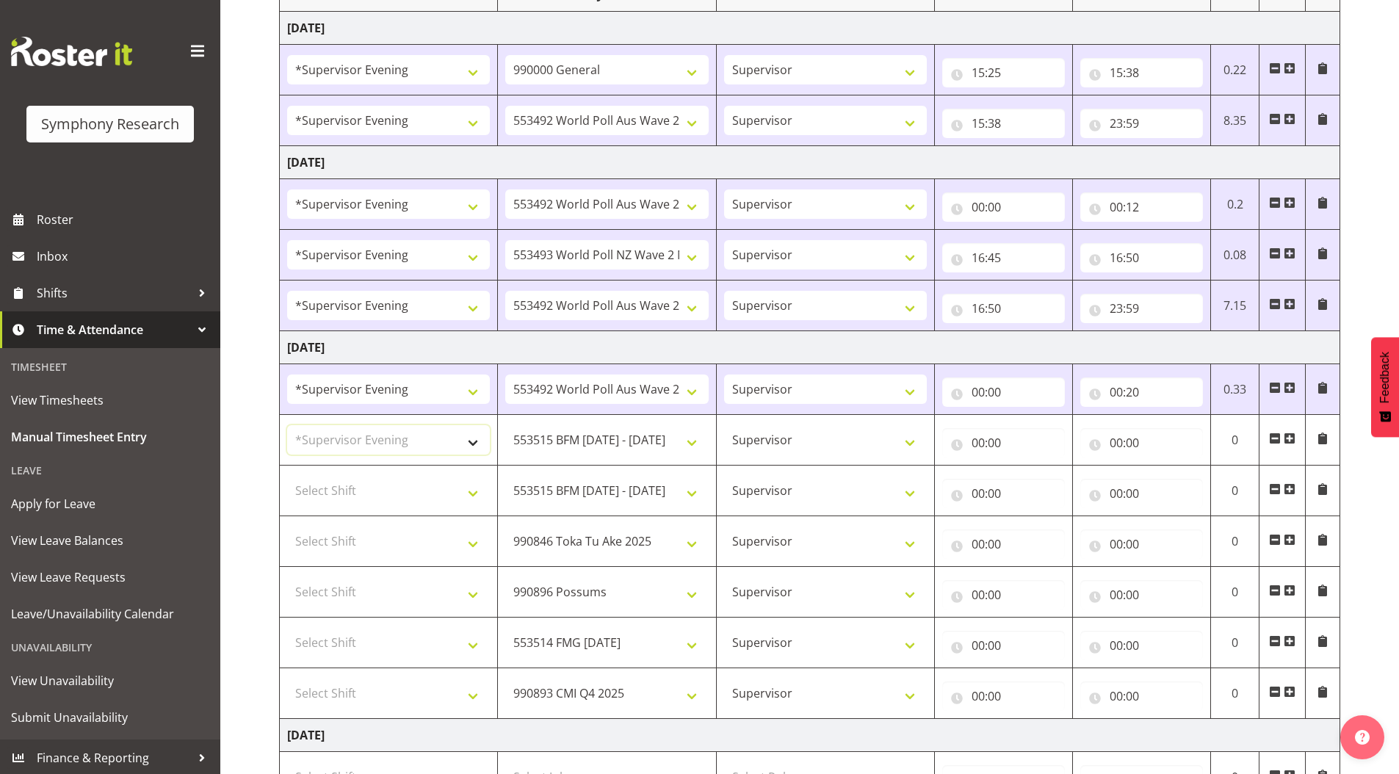
click at [287, 425] on select "Select Shift !!Weekend Residential (Roster IT Shift Label) *Business 9/10am ~ 4…" at bounding box center [388, 439] width 203 height 29
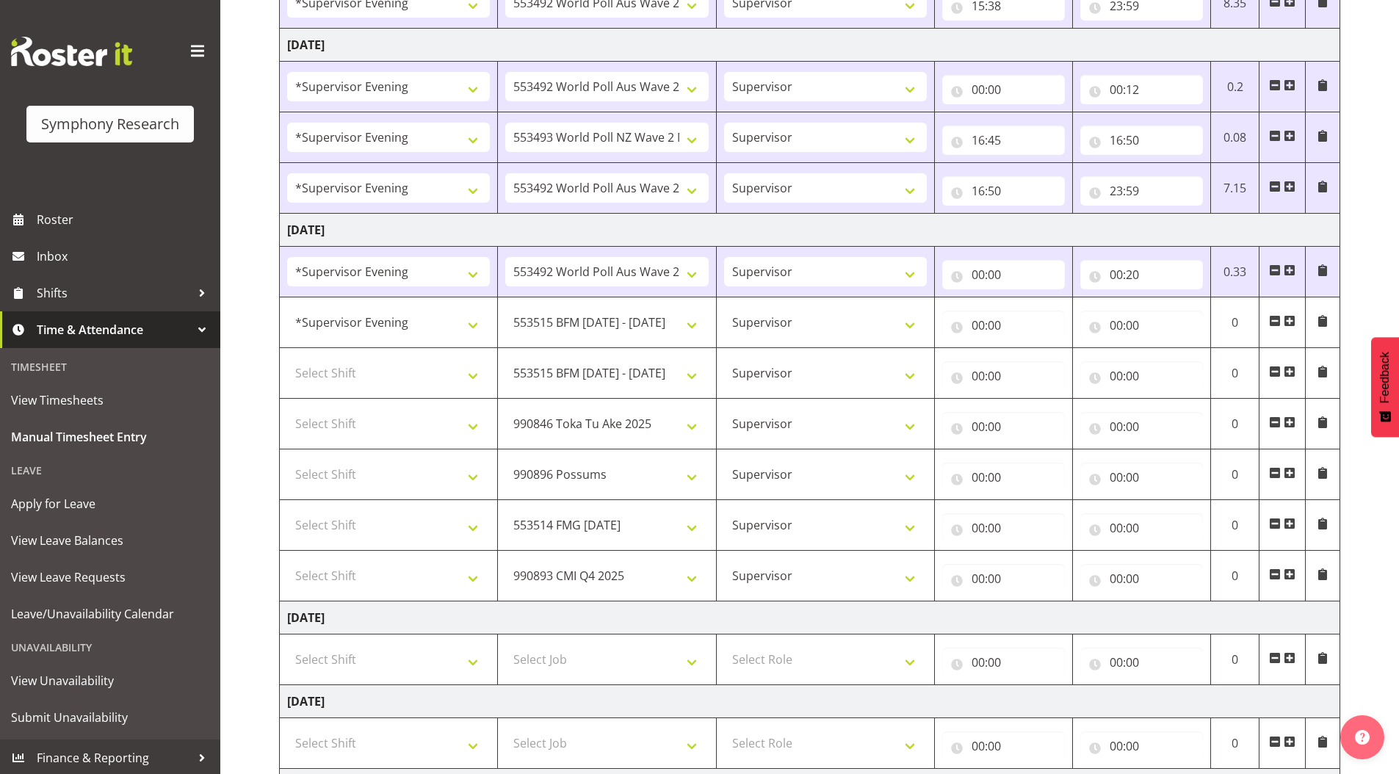
scroll to position [514, 0]
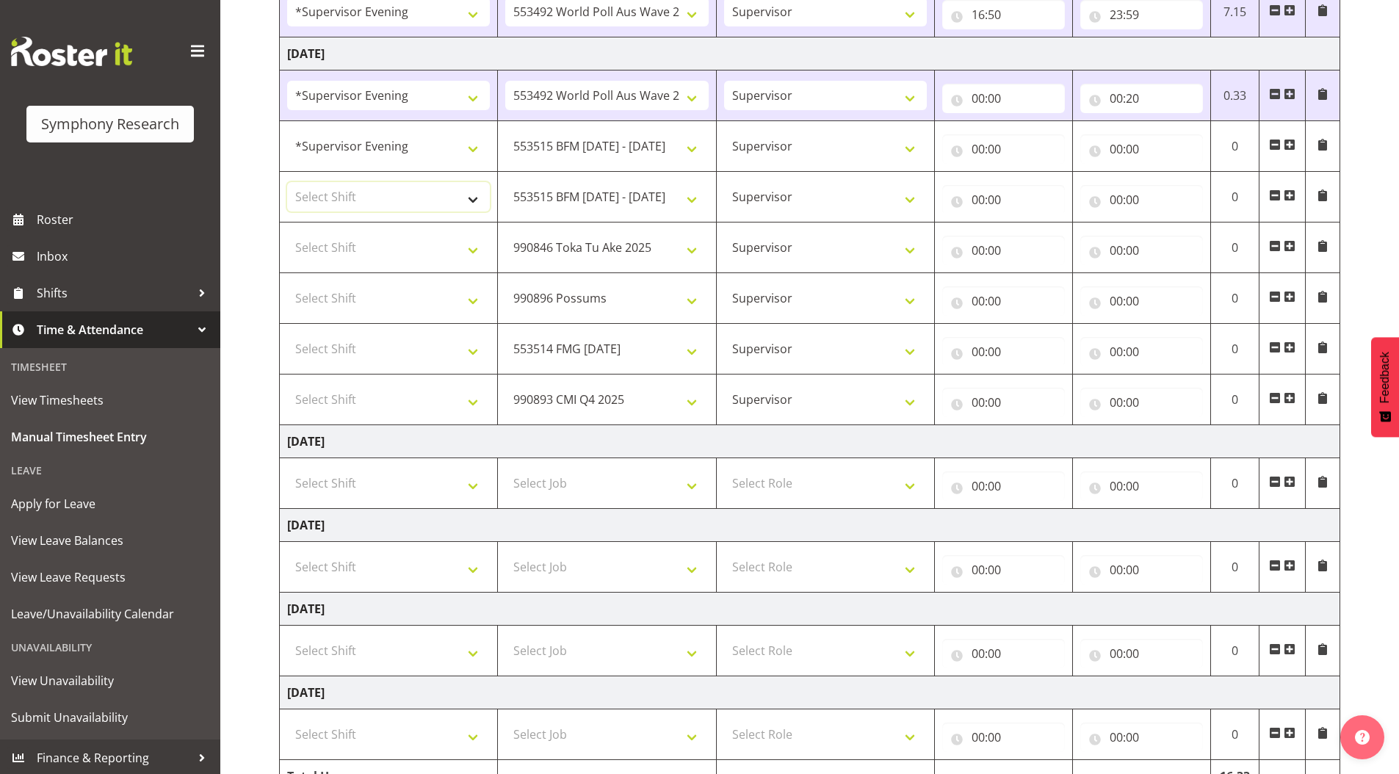
click at [355, 193] on select "Select Shift !!Weekend Residential (Roster IT Shift Label) *Business 9/10am ~ 4…" at bounding box center [388, 196] width 203 height 29
select select "4583"
click at [287, 182] on select "Select Shift !!Weekend Residential (Roster IT Shift Label) *Business 9/10am ~ 4…" at bounding box center [388, 196] width 203 height 29
click at [321, 240] on select "Select Shift !!Weekend Residential (Roster IT Shift Label) *Business 9/10am ~ 4…" at bounding box center [388, 247] width 203 height 29
select select "4583"
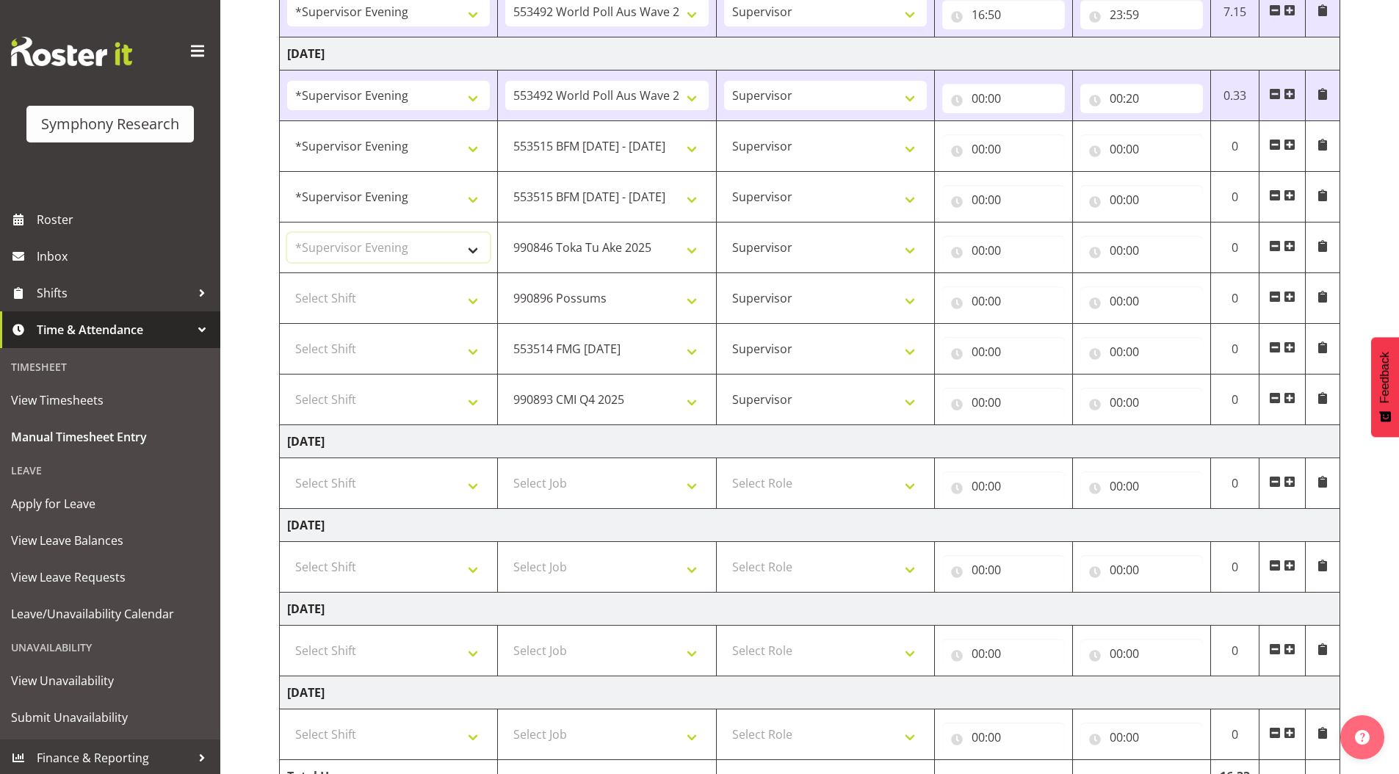
click at [287, 233] on select "Select Shift !!Weekend Residential (Roster IT Shift Label) *Business 9/10am ~ 4…" at bounding box center [388, 247] width 203 height 29
drag, startPoint x: 333, startPoint y: 296, endPoint x: 334, endPoint y: 306, distance: 10.4
click at [333, 296] on select "Select Shift !!Weekend Residential (Roster IT Shift Label) *Business 9/10am ~ 4…" at bounding box center [388, 297] width 203 height 29
select select "4583"
click at [287, 283] on select "Select Shift !!Weekend Residential (Roster IT Shift Label) *Business 9/10am ~ 4…" at bounding box center [388, 297] width 203 height 29
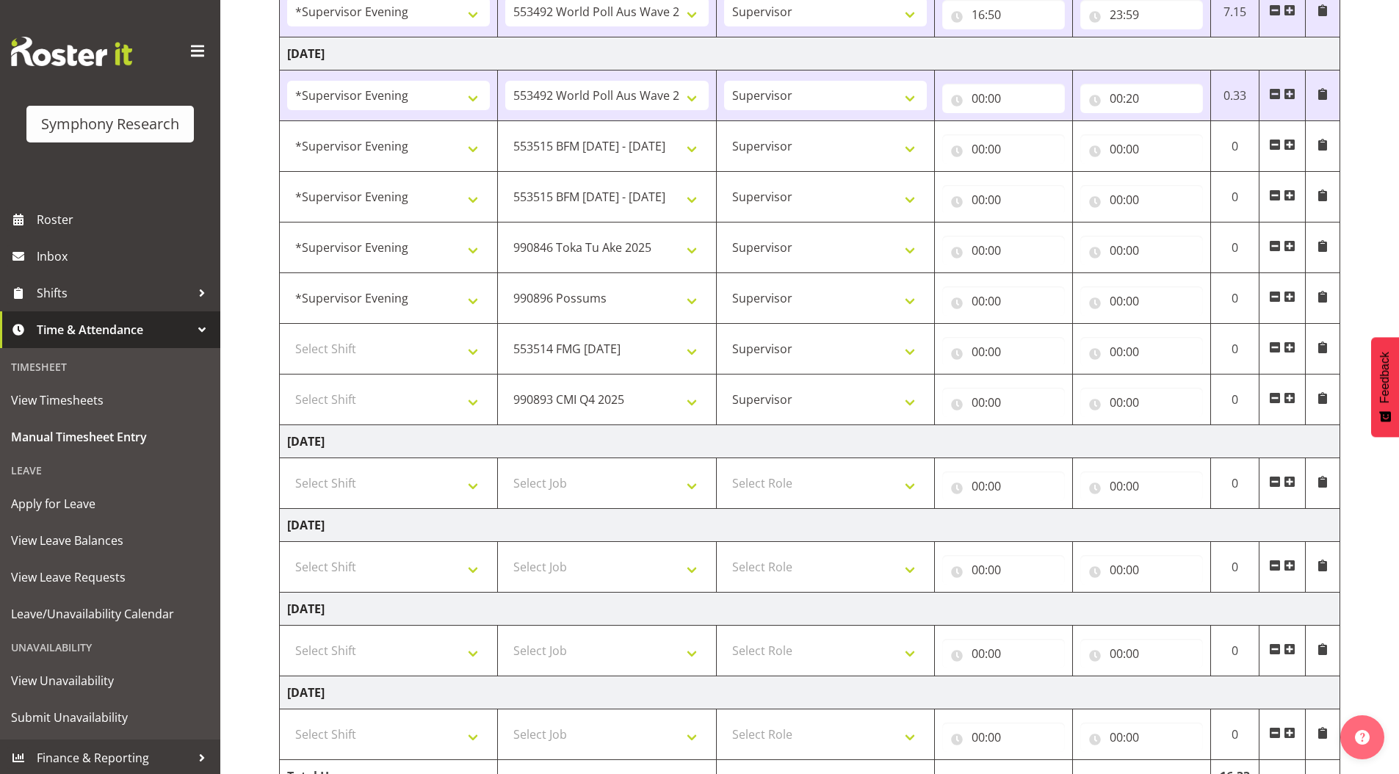
click at [333, 332] on td "Select Shift !!Weekend Residential (Roster IT Shift Label) *Business 9/10am ~ 4…" at bounding box center [389, 349] width 218 height 51
click at [353, 358] on select "Select Shift !!Weekend Residential (Roster IT Shift Label) *Business 9/10am ~ 4…" at bounding box center [388, 348] width 203 height 29
select select "4583"
click at [287, 334] on select "Select Shift !!Weekend Residential (Roster IT Shift Label) *Business 9/10am ~ 4…" at bounding box center [388, 348] width 203 height 29
click at [343, 401] on select "Select Shift !!Weekend Residential (Roster IT Shift Label) *Business 9/10am ~ 4…" at bounding box center [388, 399] width 203 height 29
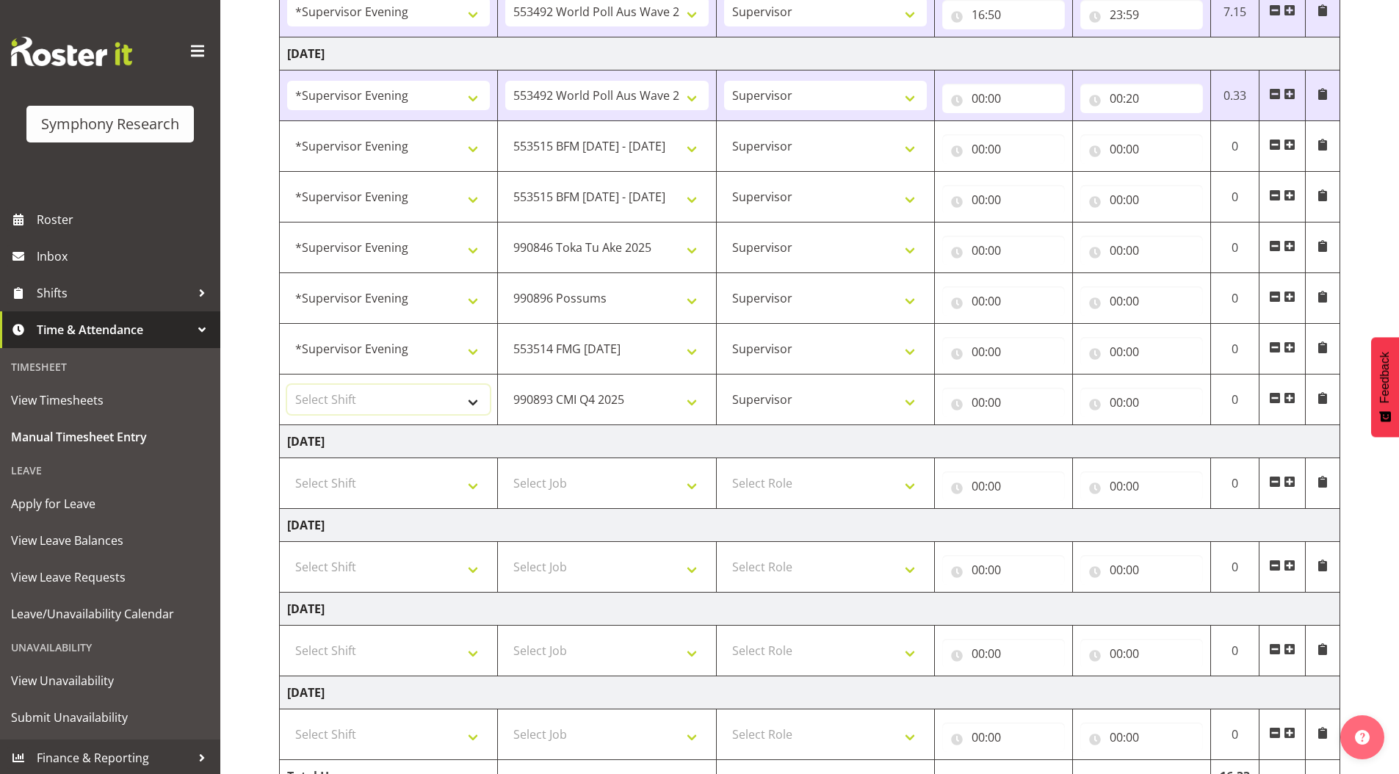
select select "4583"
click at [287, 385] on select "Select Shift !!Weekend Residential (Roster IT Shift Label) *Business 9/10am ~ 4…" at bounding box center [388, 399] width 203 height 29
